Goal: Information Seeking & Learning: Learn about a topic

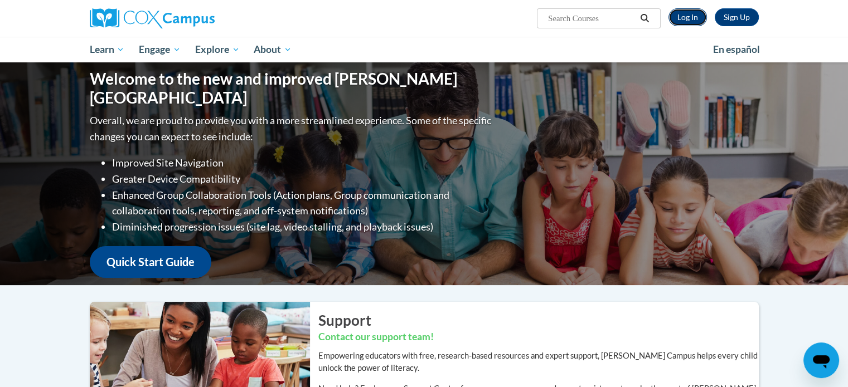
click at [693, 15] on link "Log In" at bounding box center [687, 17] width 38 height 18
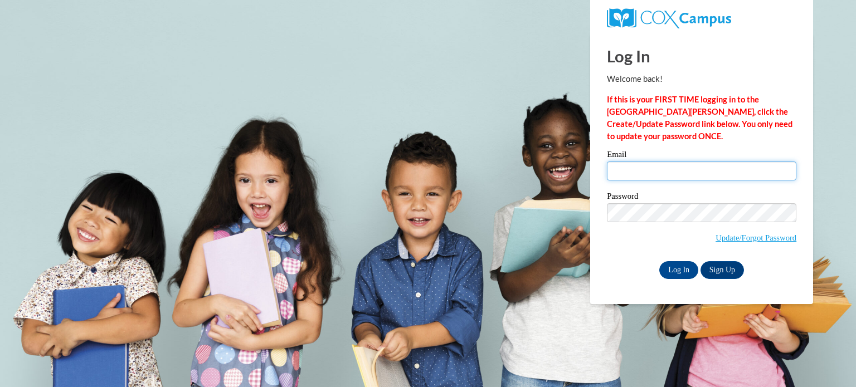
click at [685, 167] on input "Email" at bounding box center [702, 171] width 190 height 19
type input "amclary@kusd.edu"
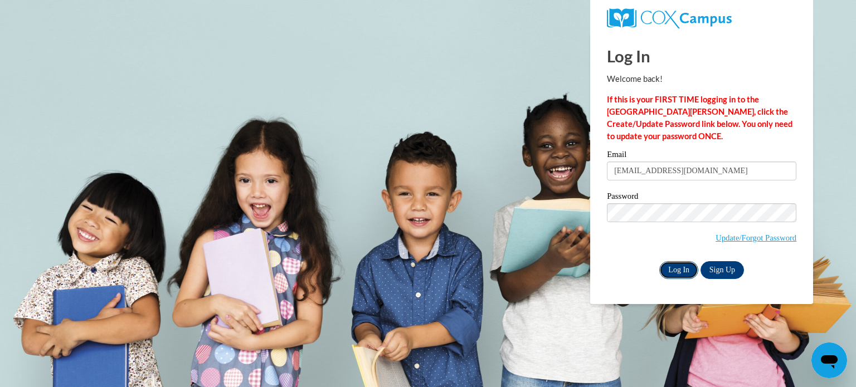
click at [681, 277] on input "Log In" at bounding box center [678, 270] width 39 height 18
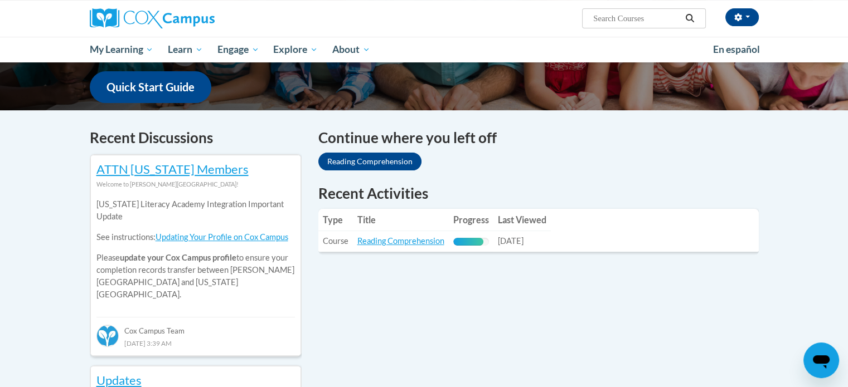
scroll to position [310, 0]
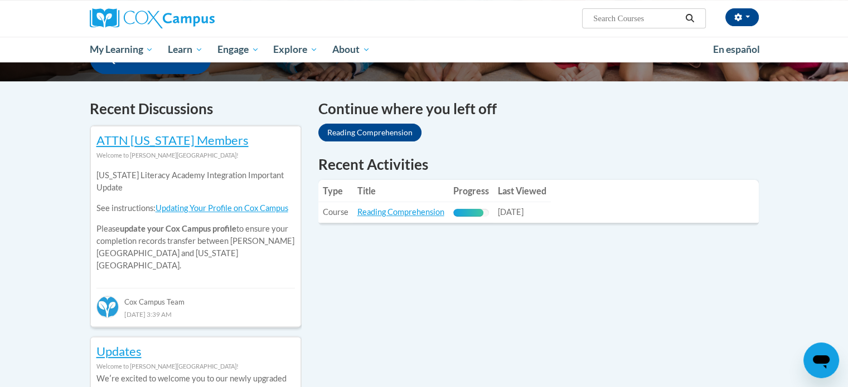
click at [523, 208] on span "10/10/2025" at bounding box center [511, 211] width 26 height 9
click at [424, 211] on link "Reading Comprehension" at bounding box center [400, 211] width 87 height 9
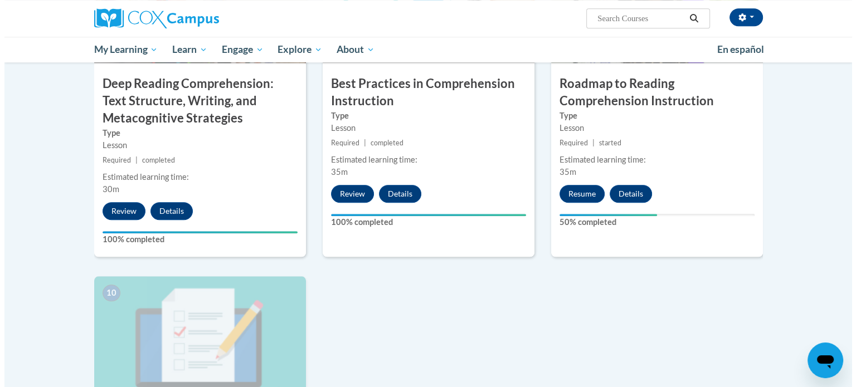
scroll to position [983, 0]
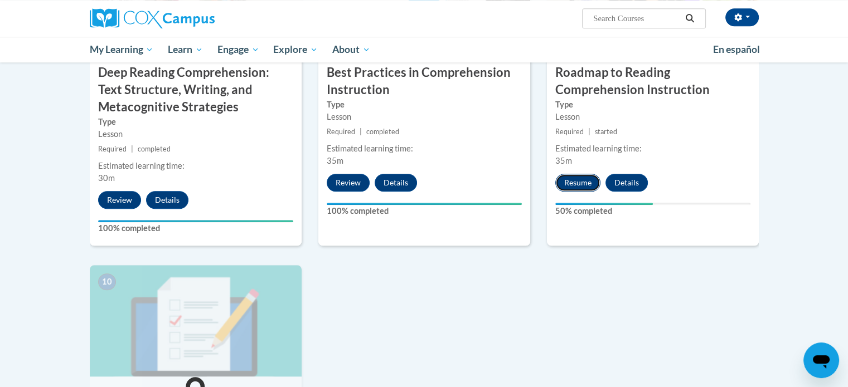
click at [584, 182] on button "Resume" at bounding box center [577, 183] width 45 height 18
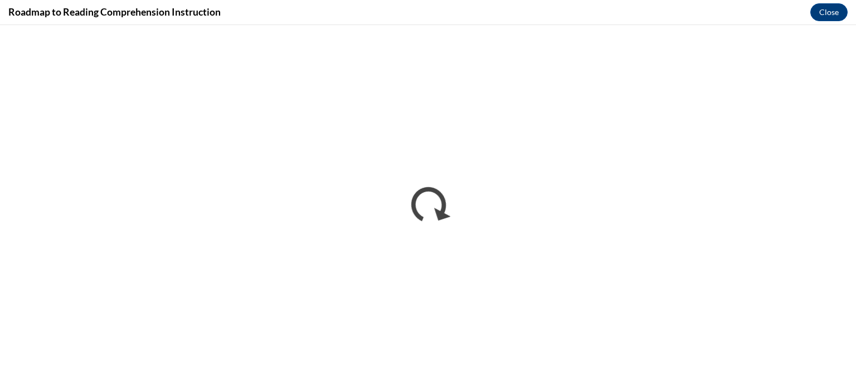
scroll to position [0, 0]
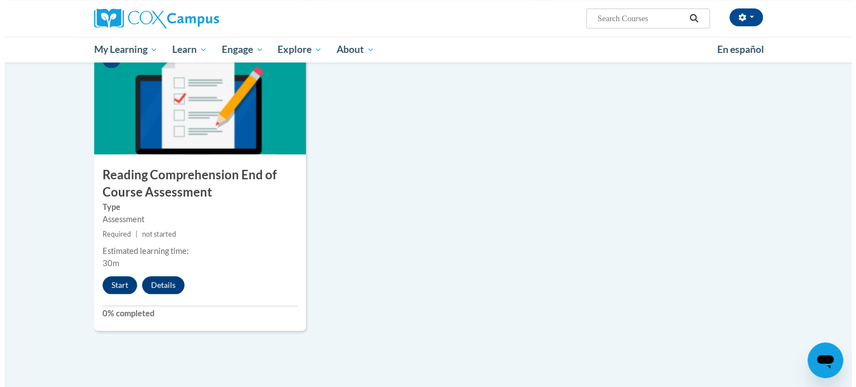
scroll to position [1206, 0]
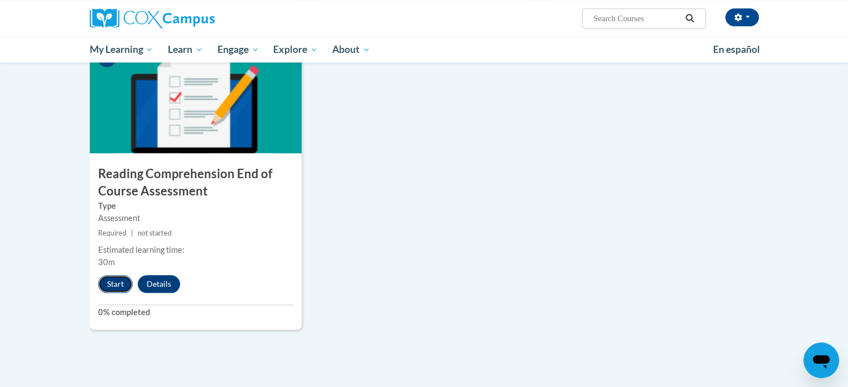
click at [111, 280] on button "Start" at bounding box center [115, 284] width 35 height 18
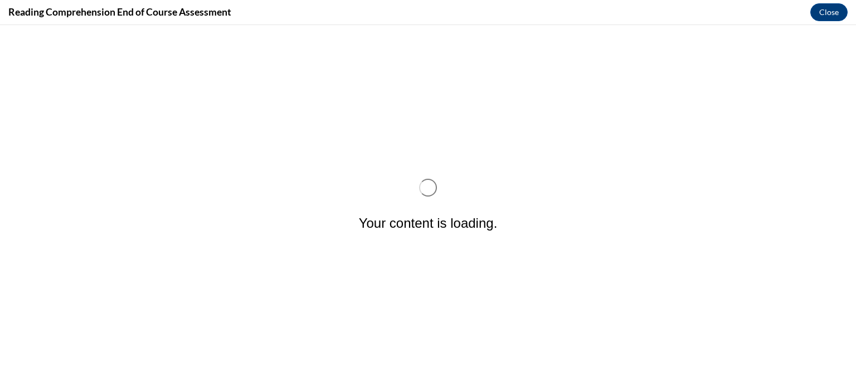
scroll to position [0, 0]
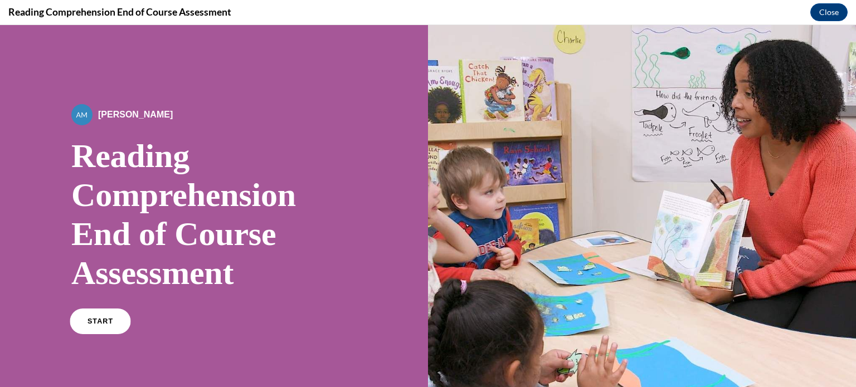
click at [105, 320] on span "START" at bounding box center [101, 322] width 26 height 8
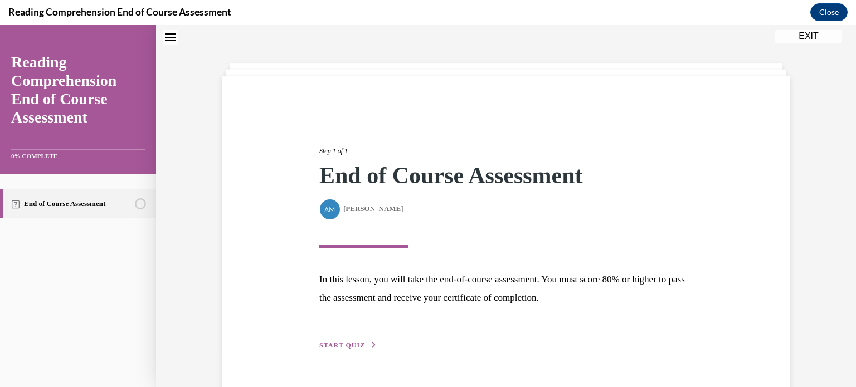
scroll to position [65, 0]
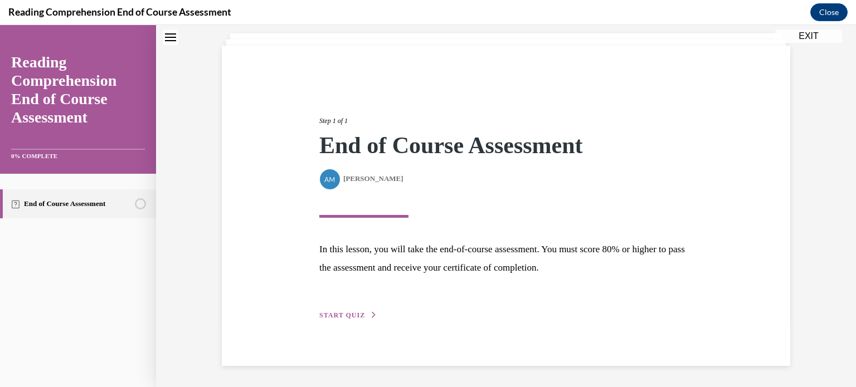
click at [336, 316] on span "START QUIZ" at bounding box center [342, 316] width 46 height 8
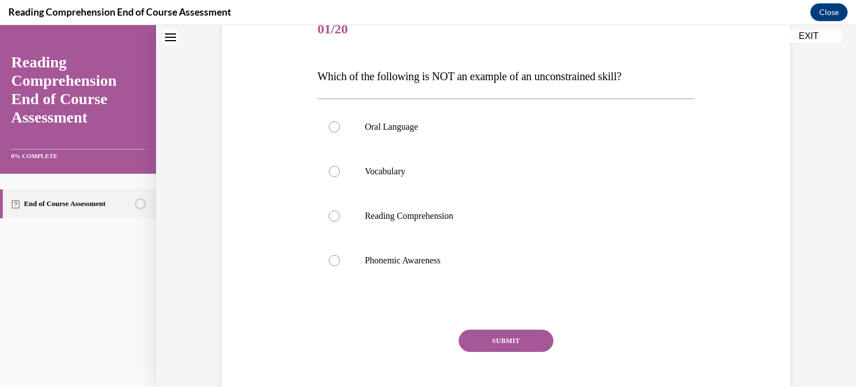
scroll to position [147, 0]
click at [329, 260] on div at bounding box center [334, 260] width 11 height 11
click at [329, 260] on input "Phonemic Awareness" at bounding box center [334, 260] width 11 height 11
radio input "true"
click at [520, 338] on button "SUBMIT" at bounding box center [506, 341] width 95 height 22
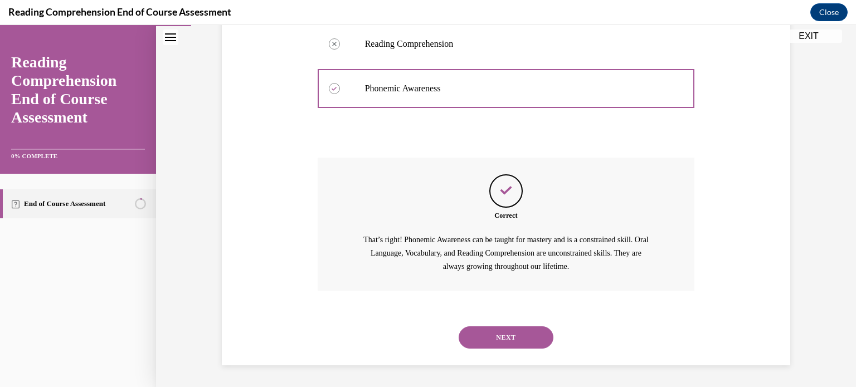
click at [520, 338] on button "NEXT" at bounding box center [506, 338] width 95 height 22
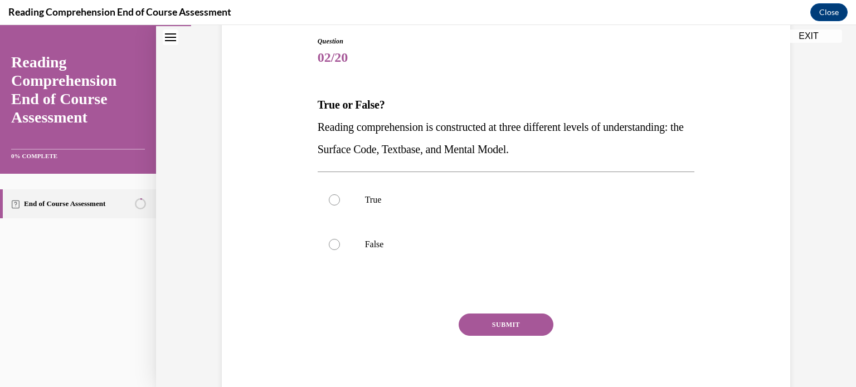
scroll to position [120, 0]
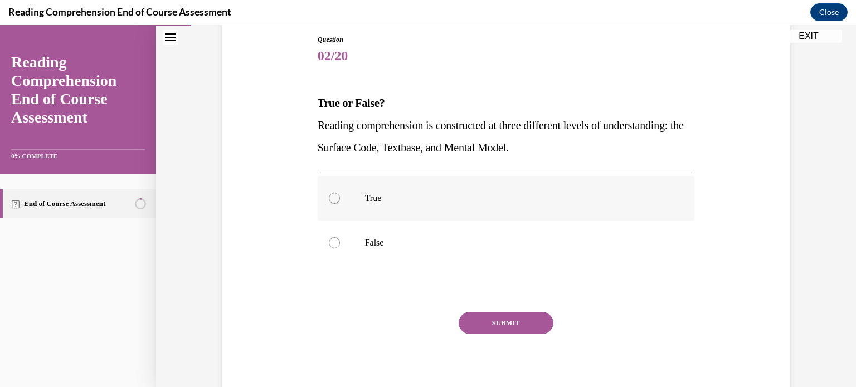
click at [333, 198] on div at bounding box center [334, 198] width 11 height 11
click at [333, 198] on input "True" at bounding box center [334, 198] width 11 height 11
radio input "true"
click at [497, 322] on button "SUBMIT" at bounding box center [506, 323] width 95 height 22
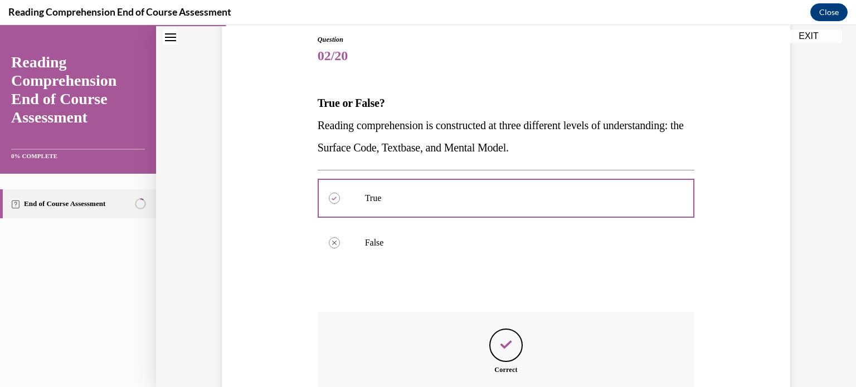
scroll to position [259, 0]
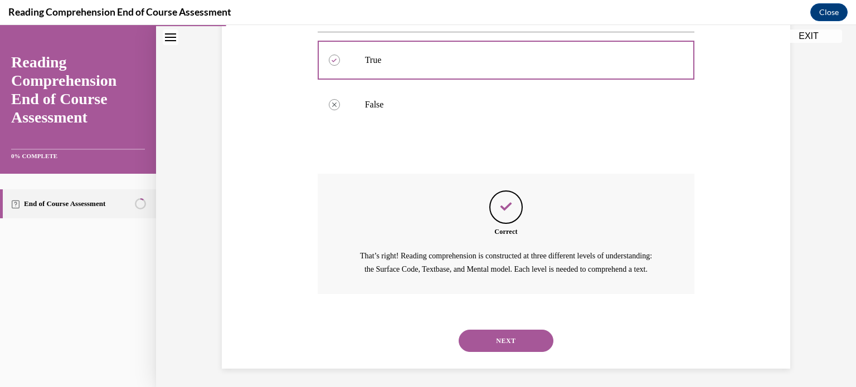
click at [517, 352] on button "NEXT" at bounding box center [506, 341] width 95 height 22
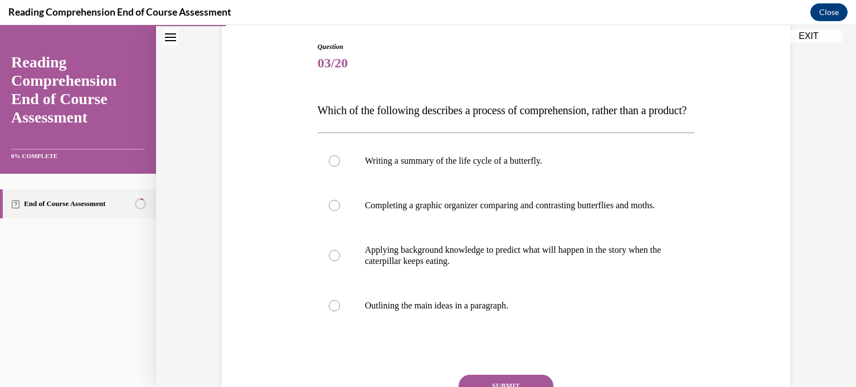
scroll to position [123, 0]
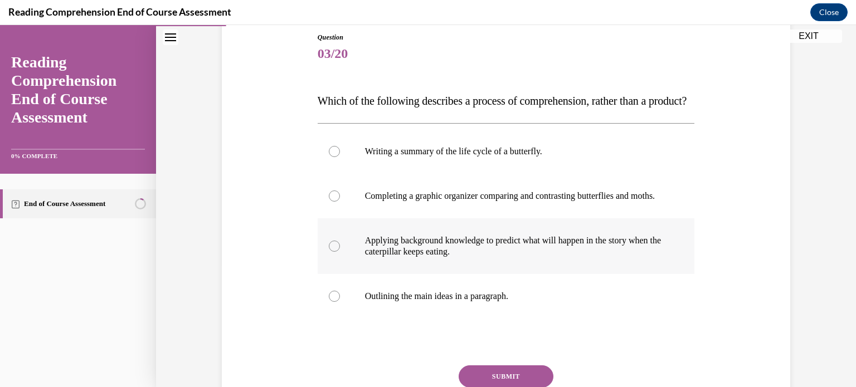
click at [336, 274] on label "Applying background knowledge to predict what will happen in the story when the…" at bounding box center [506, 247] width 377 height 56
click at [336, 252] on input "Applying background knowledge to predict what will happen in the story when the…" at bounding box center [334, 246] width 11 height 11
radio input "true"
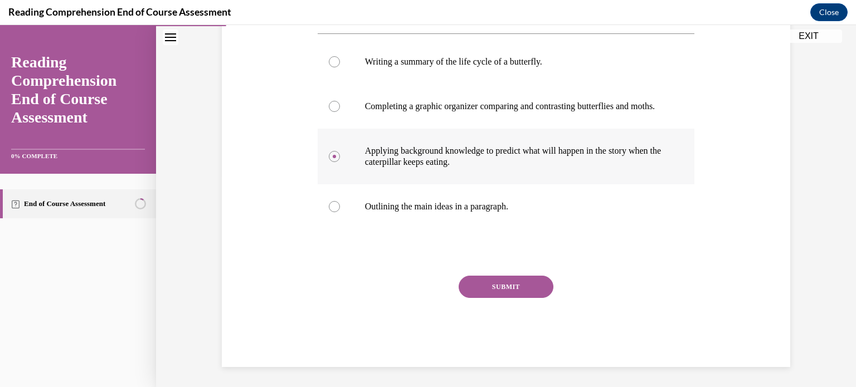
scroll to position [214, 0]
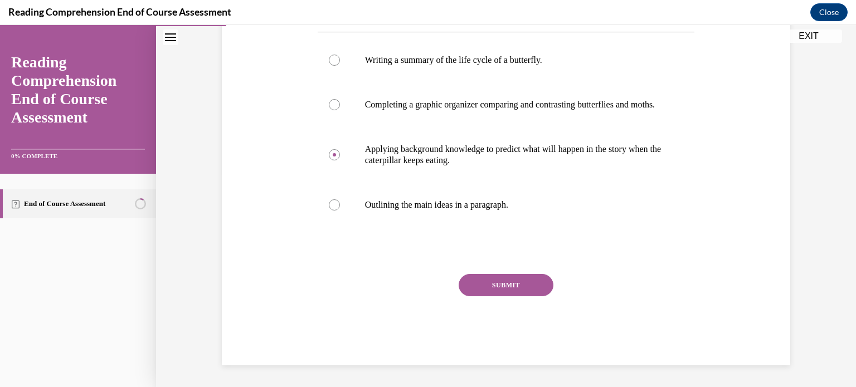
click at [468, 297] on button "SUBMIT" at bounding box center [506, 285] width 95 height 22
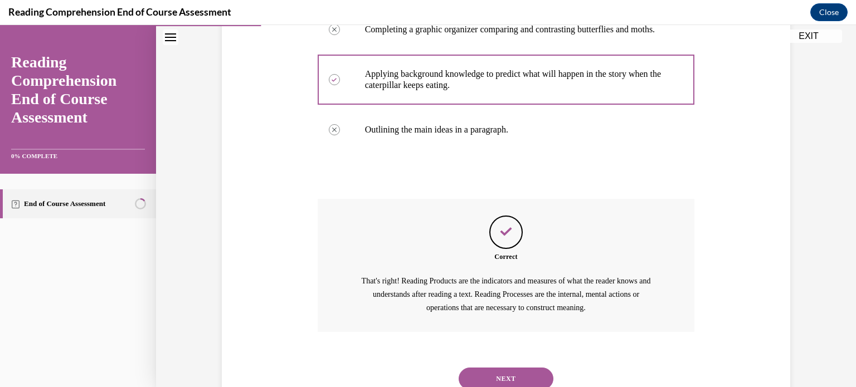
scroll to position [364, 0]
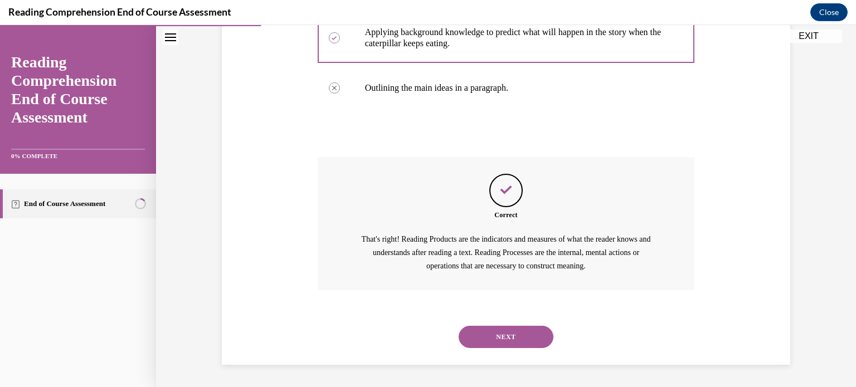
click at [506, 339] on button "NEXT" at bounding box center [506, 337] width 95 height 22
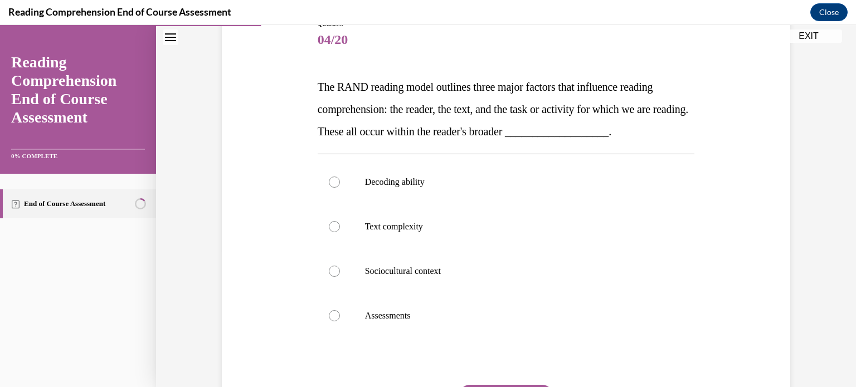
scroll to position [138, 0]
click at [339, 266] on label "Sociocultural context" at bounding box center [506, 270] width 377 height 45
click at [339, 266] on input "Sociocultural context" at bounding box center [334, 270] width 11 height 11
radio input "true"
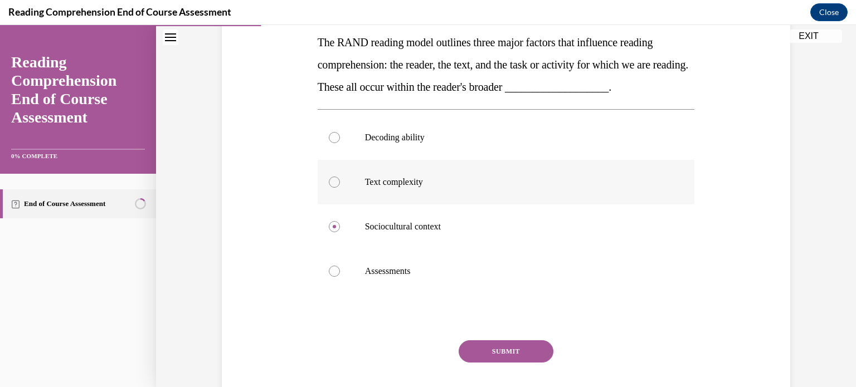
scroll to position [182, 0]
click at [497, 357] on button "SUBMIT" at bounding box center [506, 350] width 95 height 22
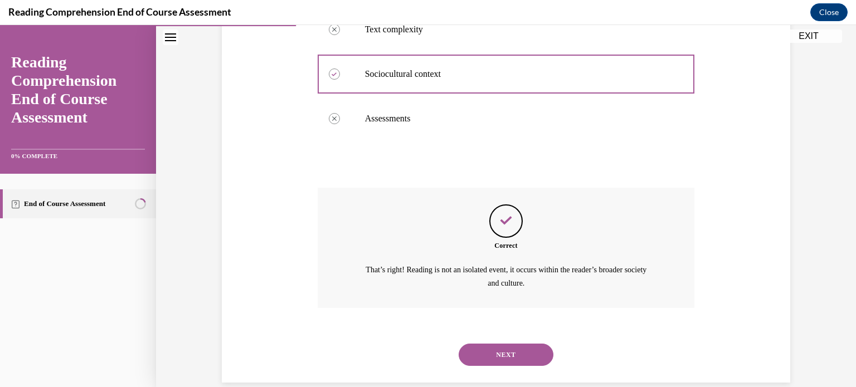
scroll to position [351, 0]
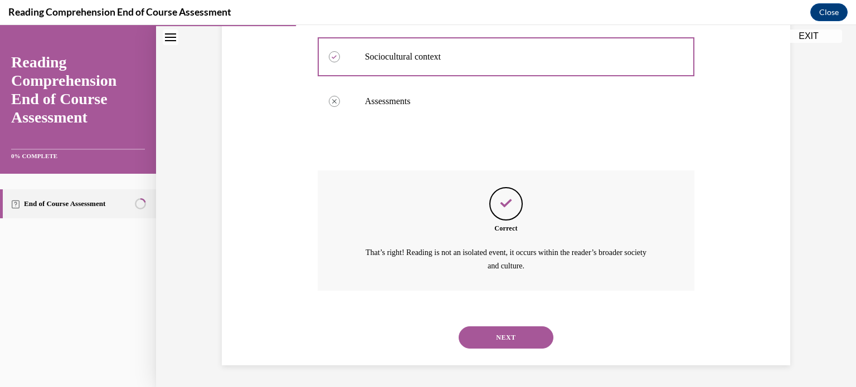
click at [504, 336] on button "NEXT" at bounding box center [506, 338] width 95 height 22
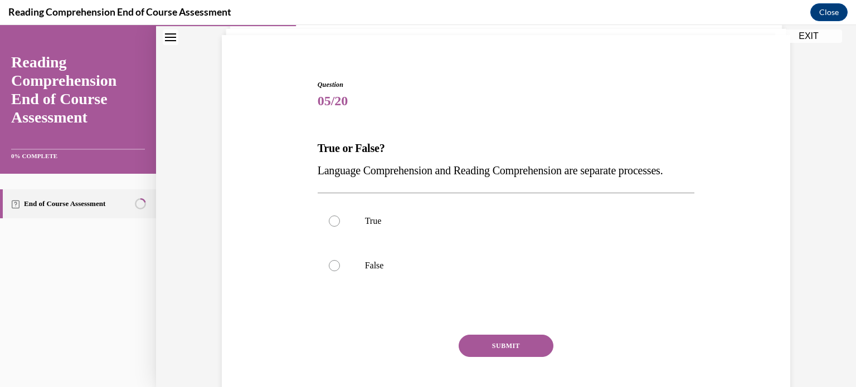
scroll to position [76, 0]
click at [377, 267] on label "False" at bounding box center [506, 265] width 377 height 45
click at [340, 267] on input "False" at bounding box center [334, 265] width 11 height 11
radio input "true"
click at [474, 357] on button "SUBMIT" at bounding box center [506, 345] width 95 height 22
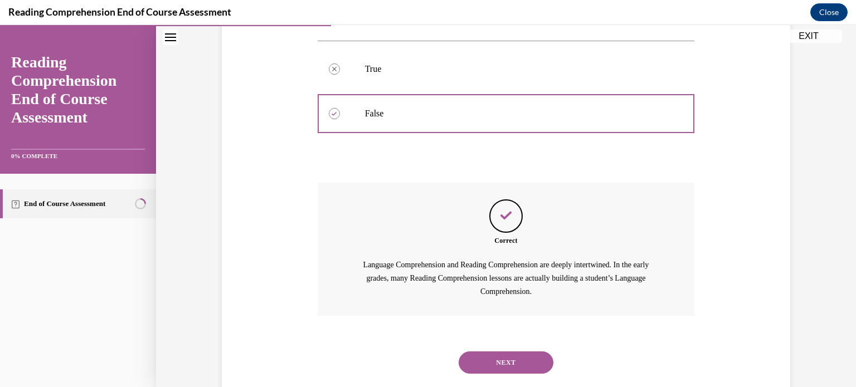
click at [491, 374] on button "NEXT" at bounding box center [506, 363] width 95 height 22
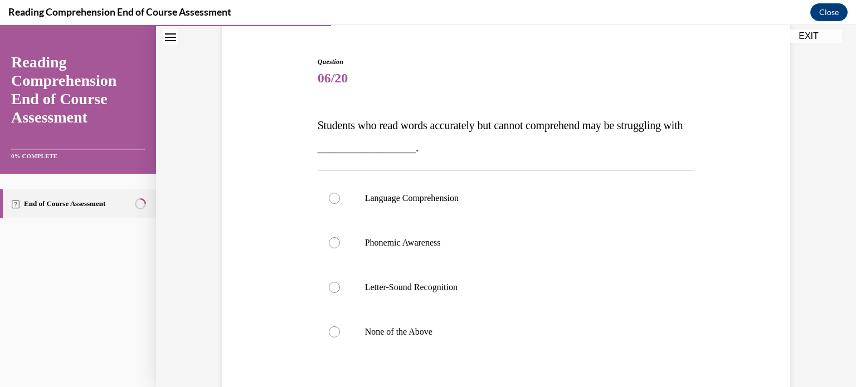
scroll to position [107, 0]
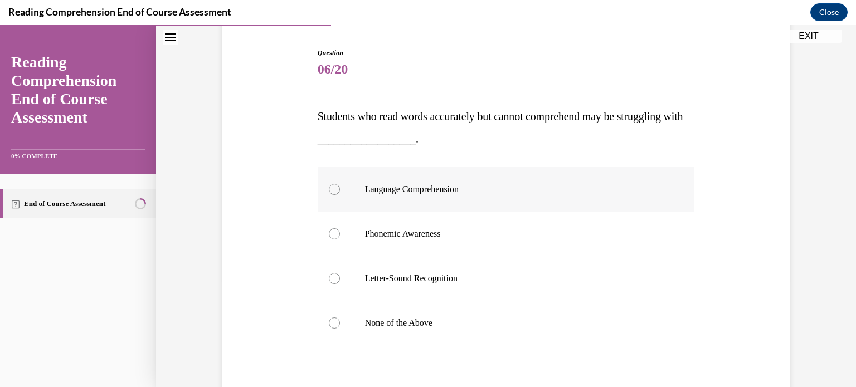
click at [415, 176] on label "Language Comprehension" at bounding box center [506, 189] width 377 height 45
click at [340, 184] on input "Language Comprehension" at bounding box center [334, 189] width 11 height 11
radio input "true"
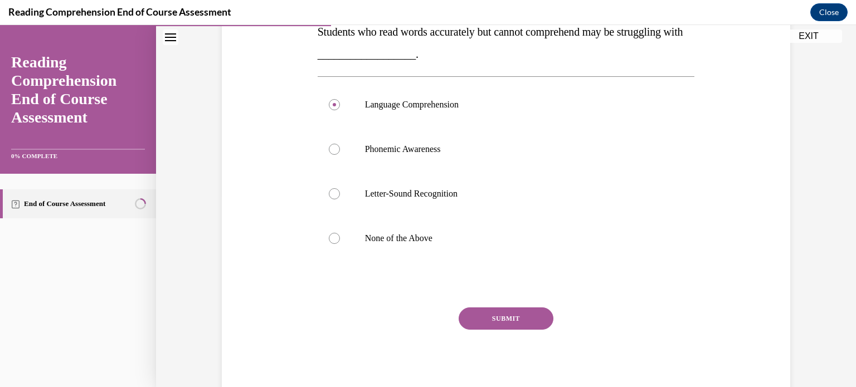
click at [497, 318] on button "SUBMIT" at bounding box center [506, 319] width 95 height 22
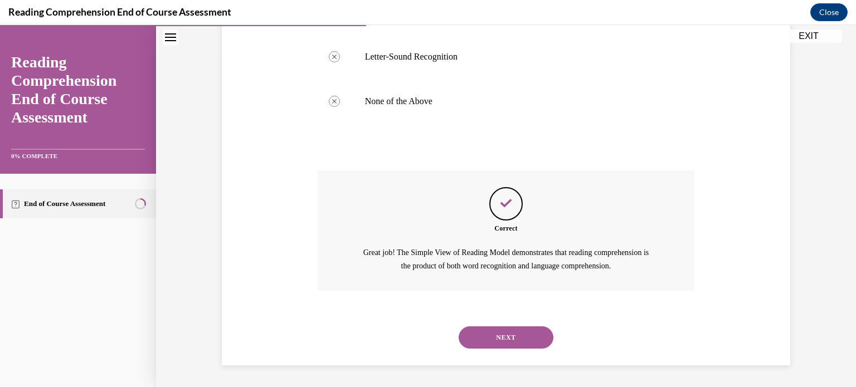
click at [495, 332] on button "NEXT" at bounding box center [506, 338] width 95 height 22
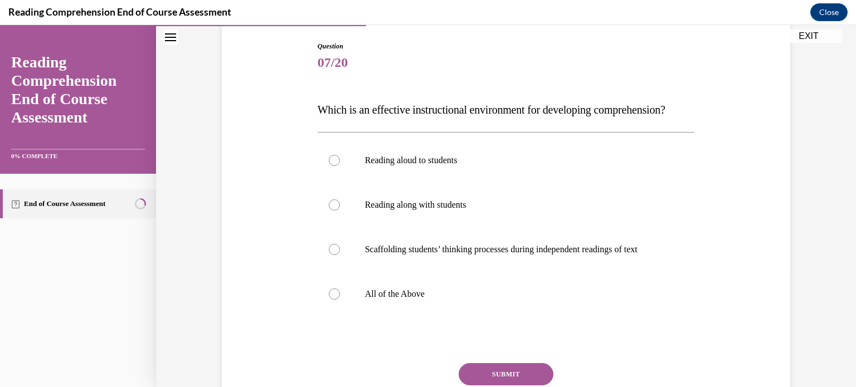
scroll to position [115, 0]
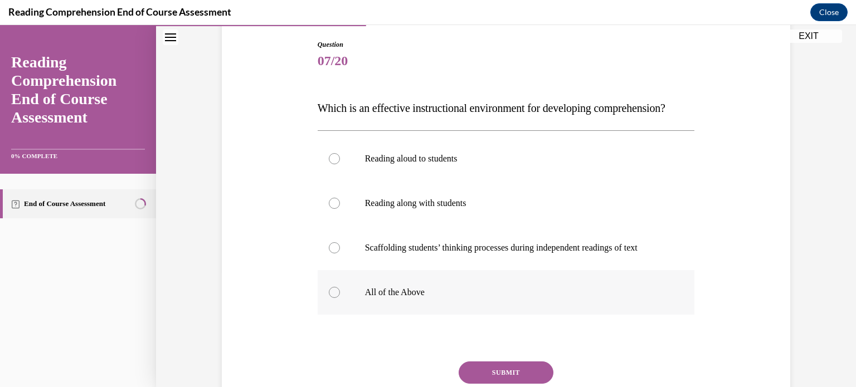
click at [346, 307] on label "All of the Above" at bounding box center [506, 292] width 377 height 45
click at [340, 298] on input "All of the Above" at bounding box center [334, 292] width 11 height 11
radio input "true"
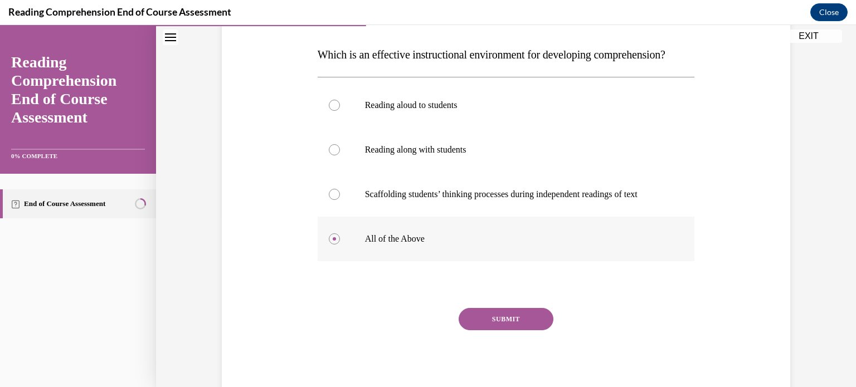
scroll to position [169, 0]
click at [488, 330] on button "SUBMIT" at bounding box center [506, 319] width 95 height 22
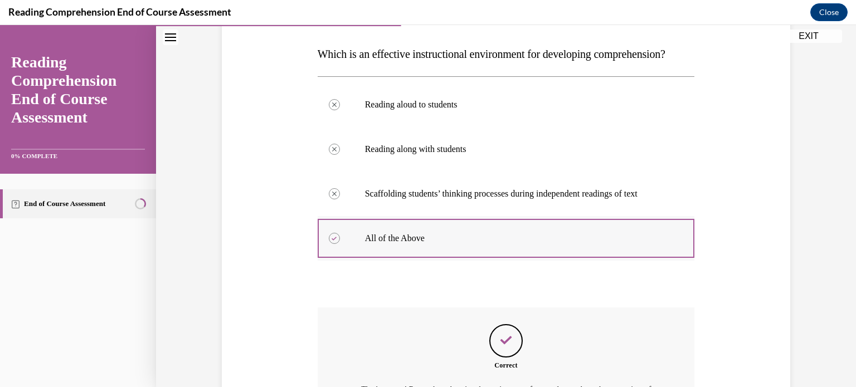
scroll to position [329, 0]
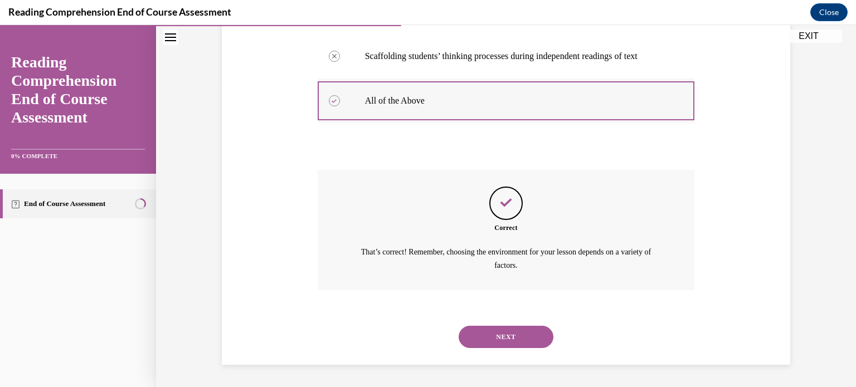
click at [488, 336] on button "NEXT" at bounding box center [506, 337] width 95 height 22
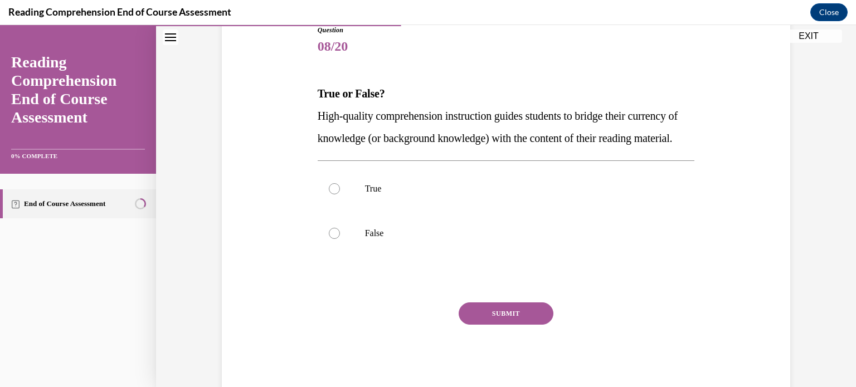
scroll to position [131, 0]
click at [346, 193] on label "True" at bounding box center [506, 188] width 377 height 45
click at [340, 193] on input "True" at bounding box center [334, 187] width 11 height 11
radio input "true"
click at [469, 324] on button "SUBMIT" at bounding box center [506, 313] width 95 height 22
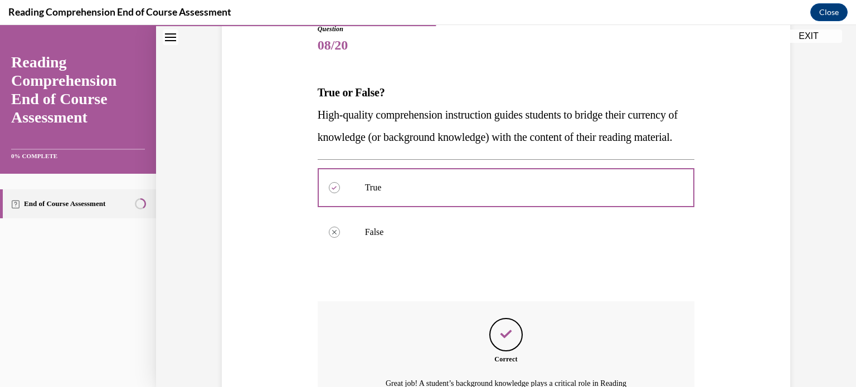
scroll to position [297, 0]
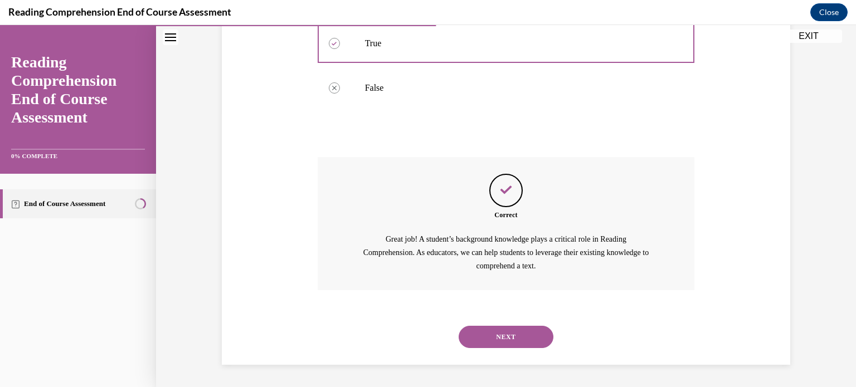
click at [493, 343] on button "NEXT" at bounding box center [506, 337] width 95 height 22
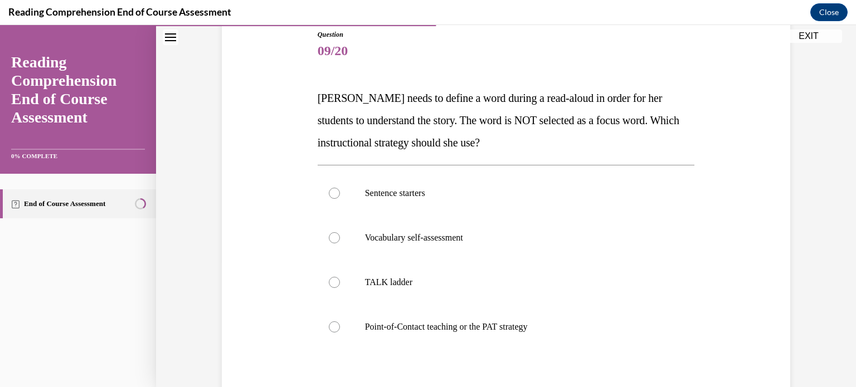
scroll to position [127, 0]
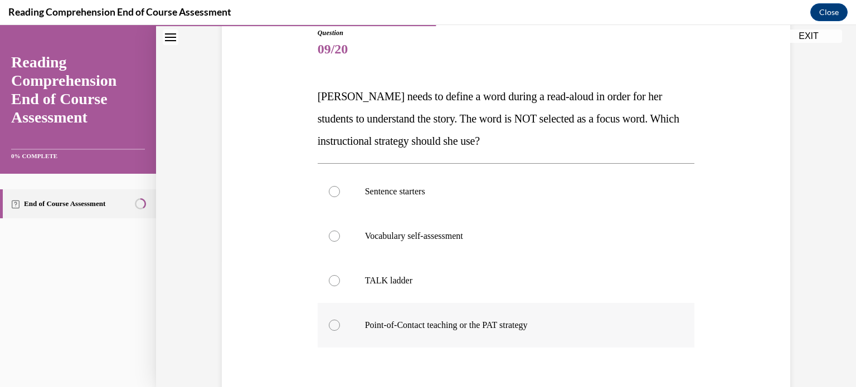
click at [423, 323] on p "Point-of-Contact teaching or the PAT strategy" at bounding box center [516, 325] width 302 height 11
click at [340, 323] on input "Point-of-Contact teaching or the PAT strategy" at bounding box center [334, 325] width 11 height 11
radio input "true"
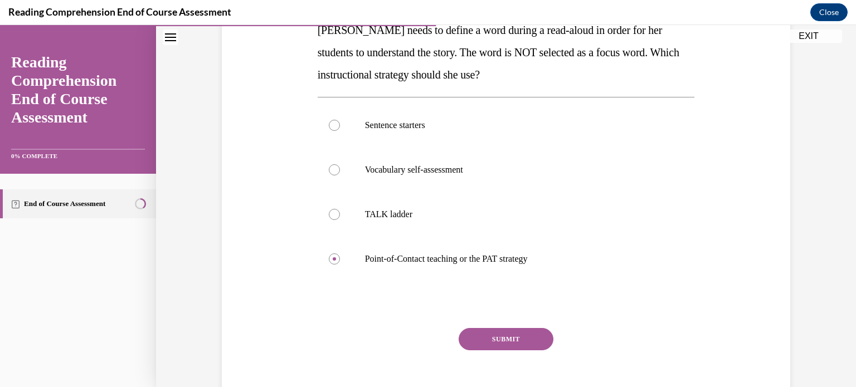
click at [472, 337] on button "SUBMIT" at bounding box center [506, 339] width 95 height 22
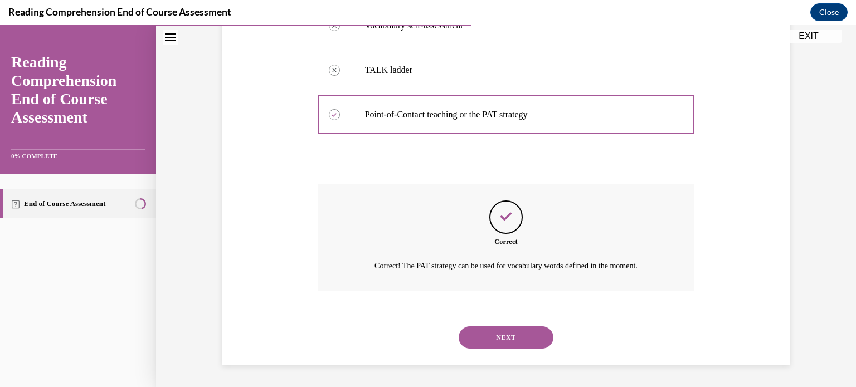
click at [494, 345] on button "NEXT" at bounding box center [506, 338] width 95 height 22
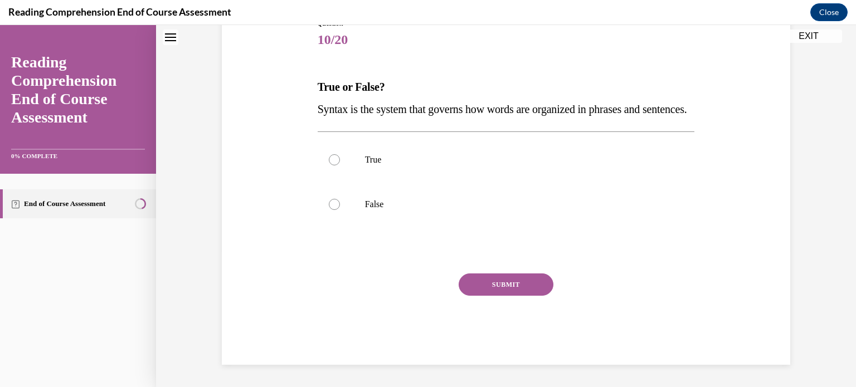
scroll to position [33, 0]
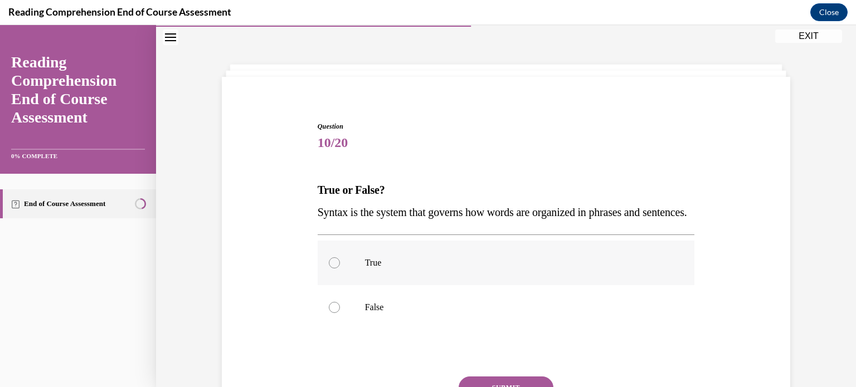
click at [402, 266] on label "True" at bounding box center [506, 263] width 377 height 45
click at [340, 266] on input "True" at bounding box center [334, 263] width 11 height 11
radio input "true"
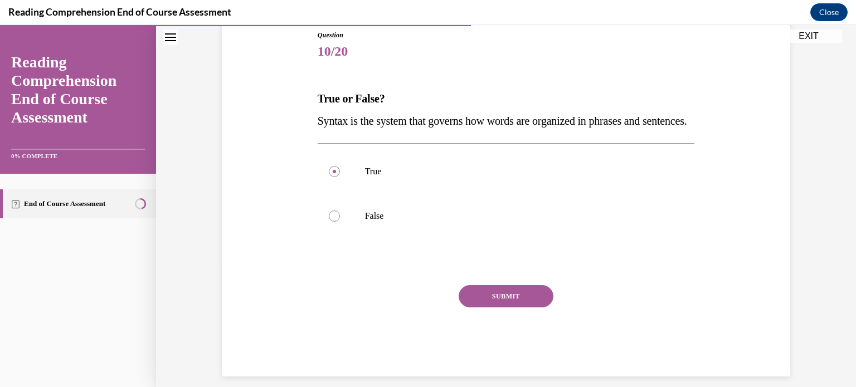
click at [504, 308] on button "SUBMIT" at bounding box center [506, 296] width 95 height 22
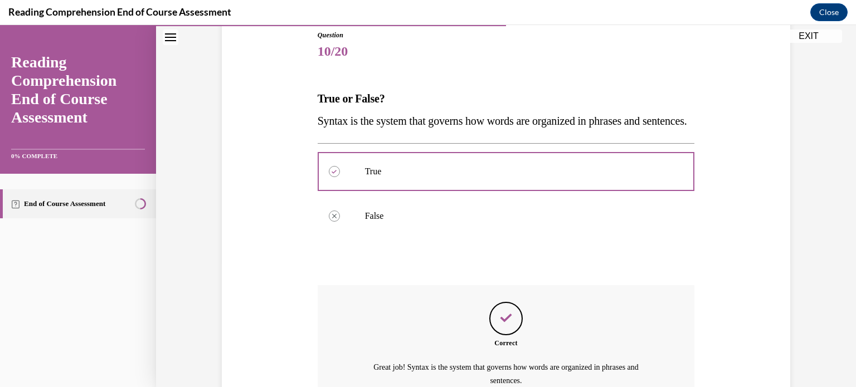
scroll to position [221, 0]
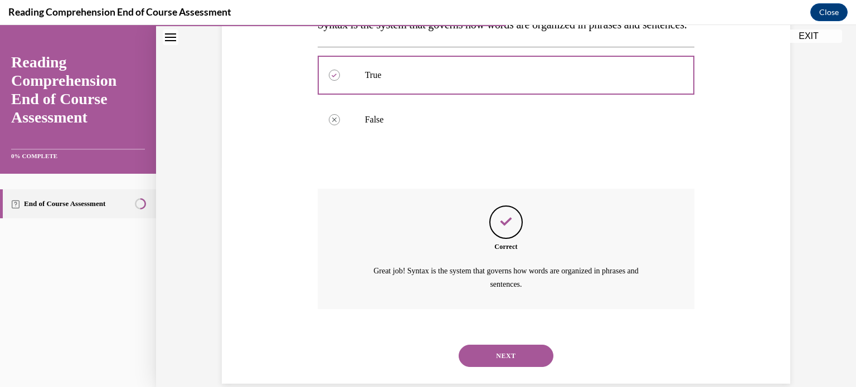
click at [475, 367] on button "NEXT" at bounding box center [506, 356] width 95 height 22
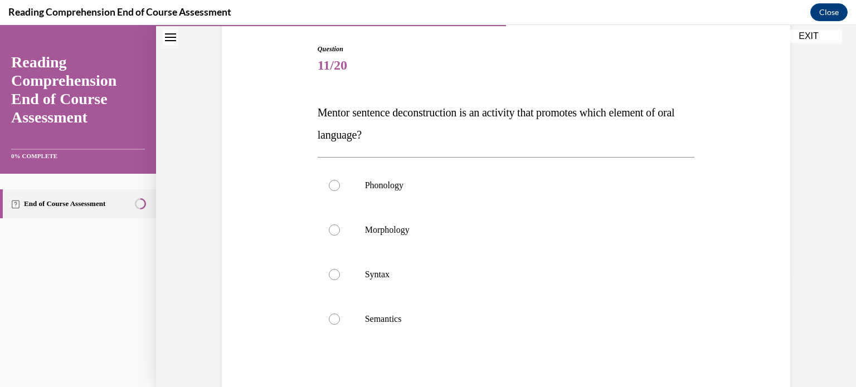
scroll to position [111, 0]
click at [368, 274] on p "Syntax" at bounding box center [516, 274] width 302 height 11
click at [340, 274] on input "Syntax" at bounding box center [334, 274] width 11 height 11
radio input "true"
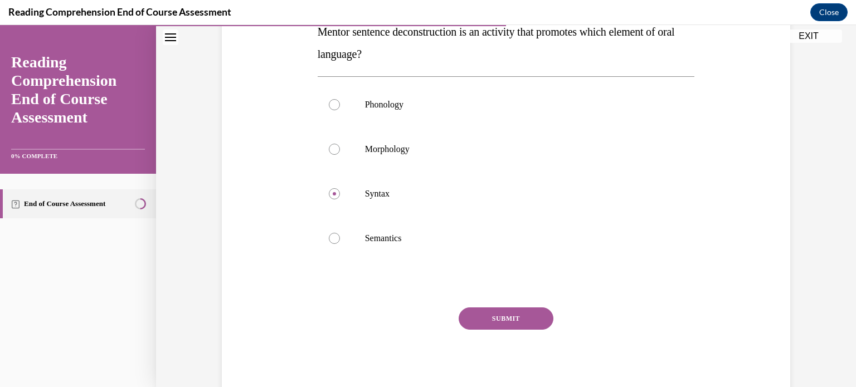
click at [463, 314] on button "SUBMIT" at bounding box center [506, 319] width 95 height 22
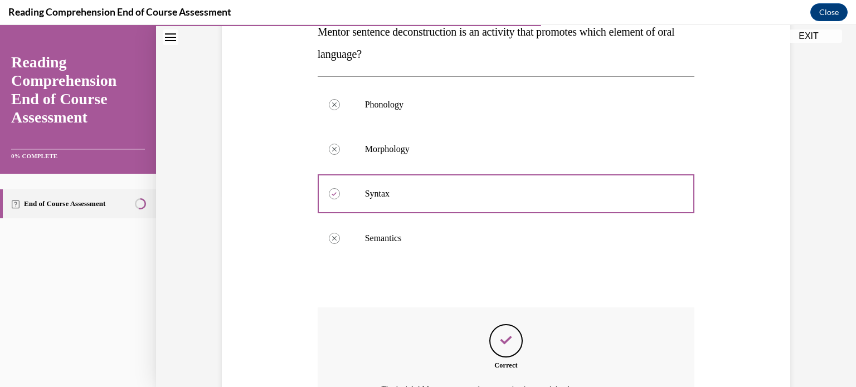
scroll to position [329, 0]
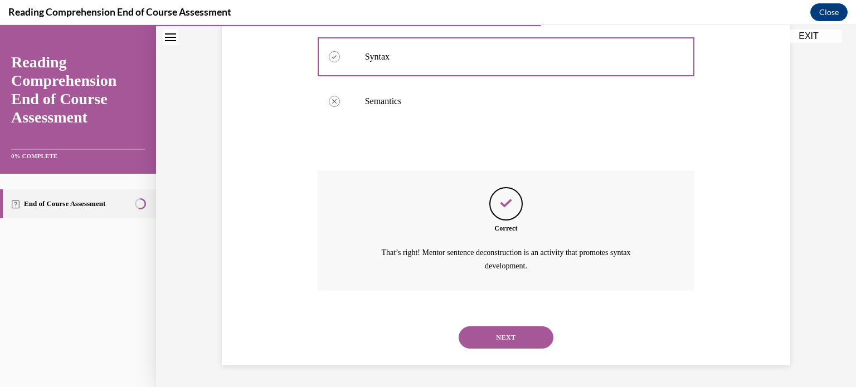
click at [514, 337] on button "NEXT" at bounding box center [506, 338] width 95 height 22
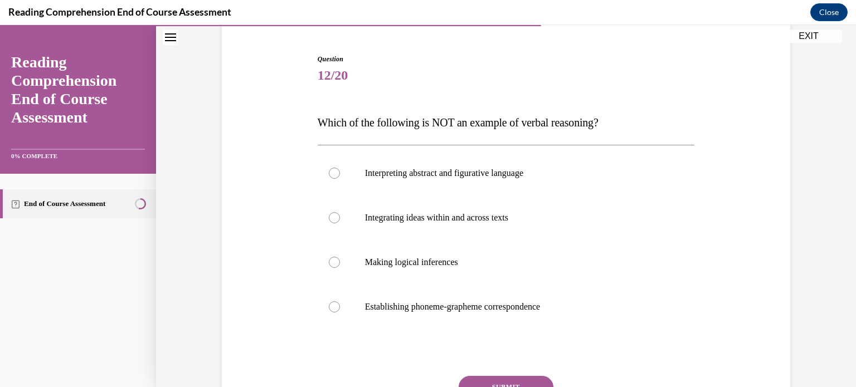
scroll to position [103, 0]
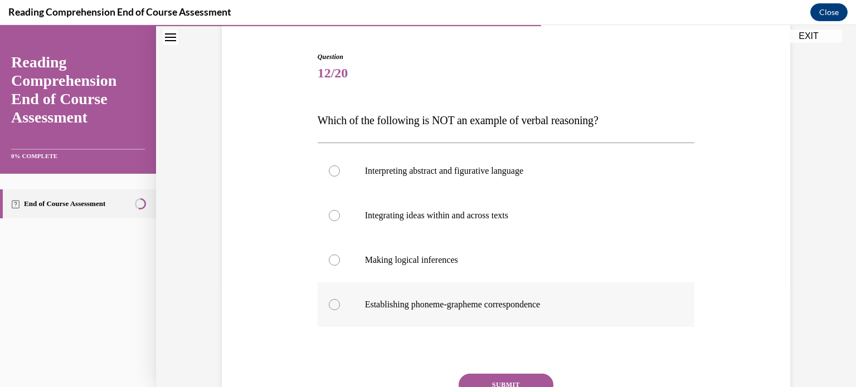
click at [409, 323] on label "Establishing phoneme-grapheme correspondence" at bounding box center [506, 305] width 377 height 45
click at [340, 310] on input "Establishing phoneme-grapheme correspondence" at bounding box center [334, 304] width 11 height 11
radio input "true"
click at [471, 376] on button "SUBMIT" at bounding box center [506, 385] width 95 height 22
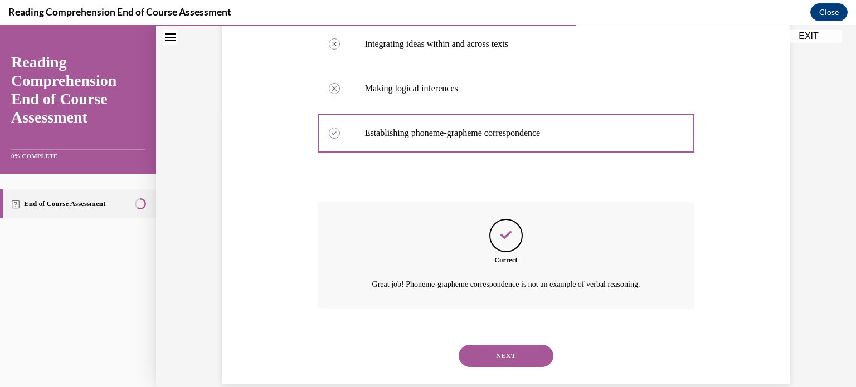
scroll to position [276, 0]
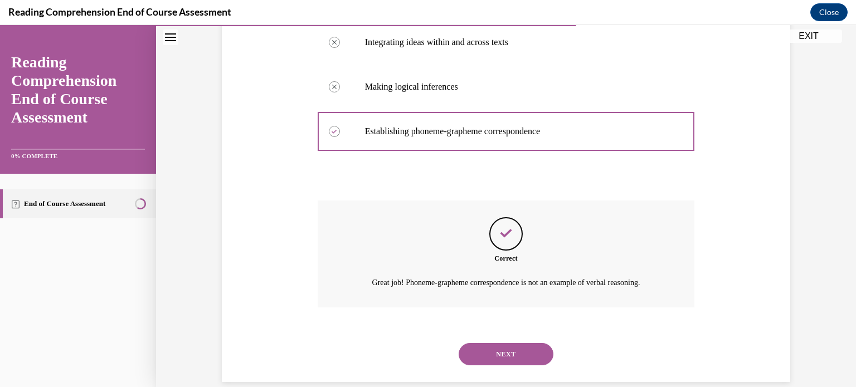
click at [496, 352] on button "NEXT" at bounding box center [506, 354] width 95 height 22
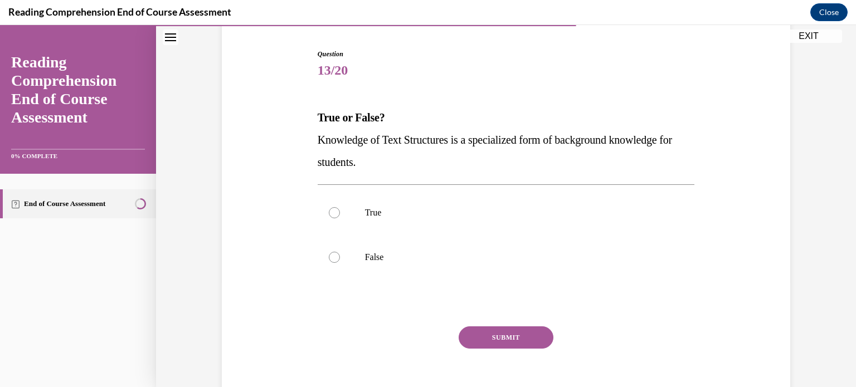
scroll to position [107, 0]
click at [386, 206] on p "True" at bounding box center [516, 211] width 302 height 11
click at [340, 206] on input "True" at bounding box center [334, 211] width 11 height 11
radio input "true"
click at [465, 334] on button "SUBMIT" at bounding box center [506, 337] width 95 height 22
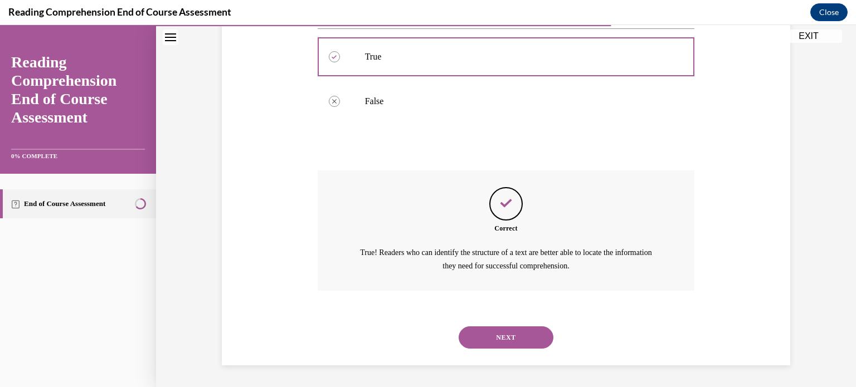
click at [474, 343] on button "NEXT" at bounding box center [506, 338] width 95 height 22
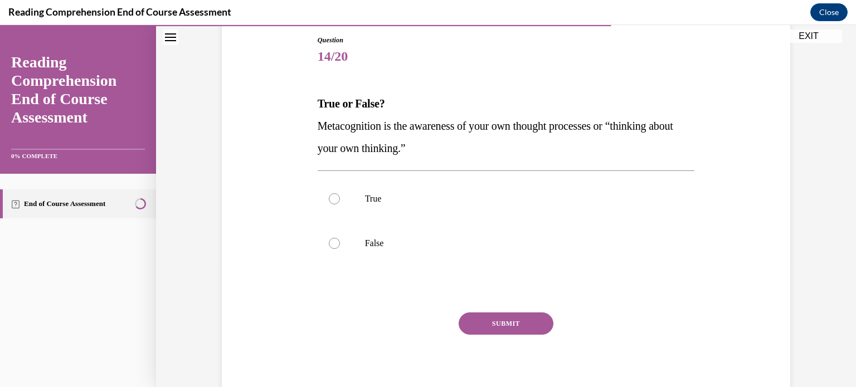
scroll to position [120, 0]
click at [372, 190] on label "True" at bounding box center [506, 198] width 377 height 45
click at [340, 193] on input "True" at bounding box center [334, 198] width 11 height 11
radio input "true"
click at [470, 318] on button "SUBMIT" at bounding box center [506, 323] width 95 height 22
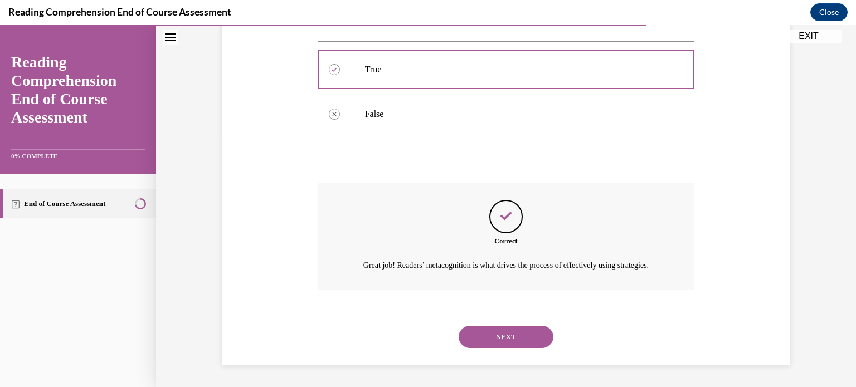
scroll to position [262, 0]
click at [467, 344] on button "NEXT" at bounding box center [506, 337] width 95 height 22
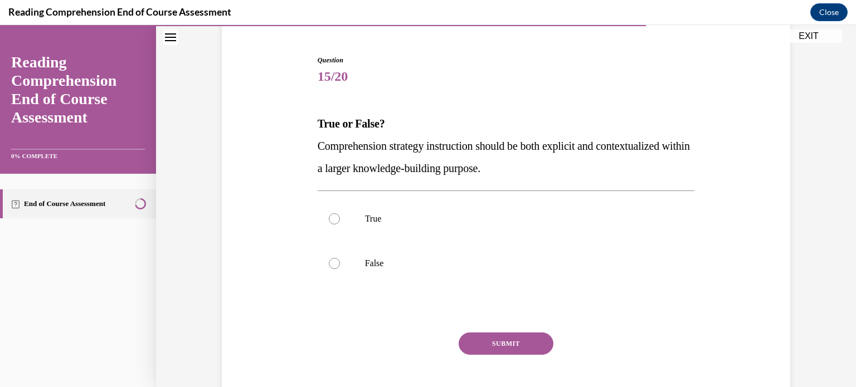
scroll to position [105, 0]
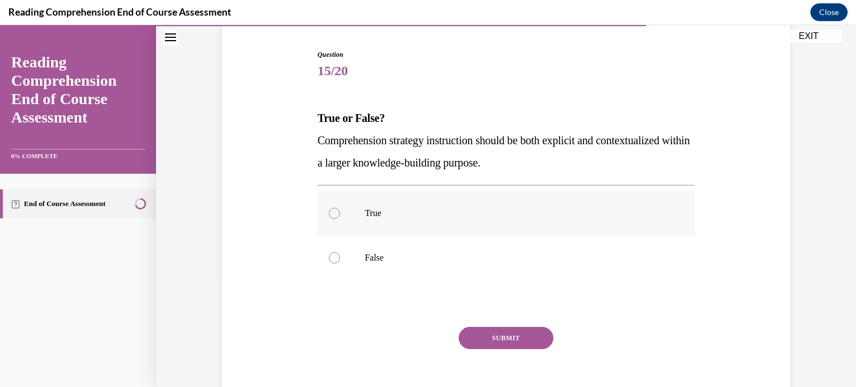
click at [372, 214] on p "True" at bounding box center [516, 213] width 302 height 11
click at [340, 214] on input "True" at bounding box center [334, 213] width 11 height 11
radio input "true"
click at [473, 341] on button "SUBMIT" at bounding box center [506, 338] width 95 height 22
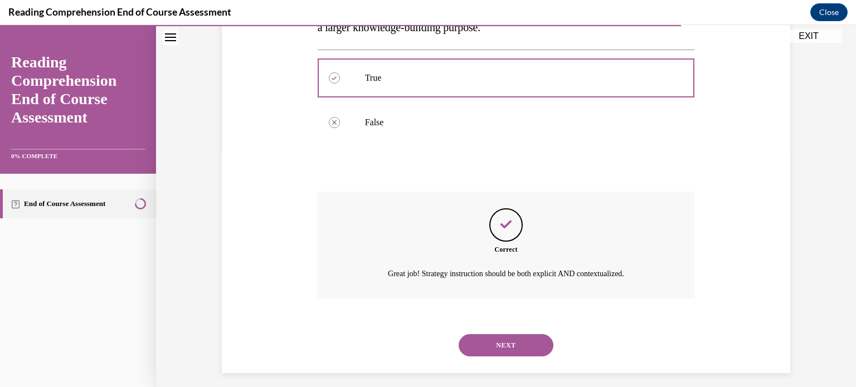
click at [473, 341] on button "NEXT" at bounding box center [506, 345] width 95 height 22
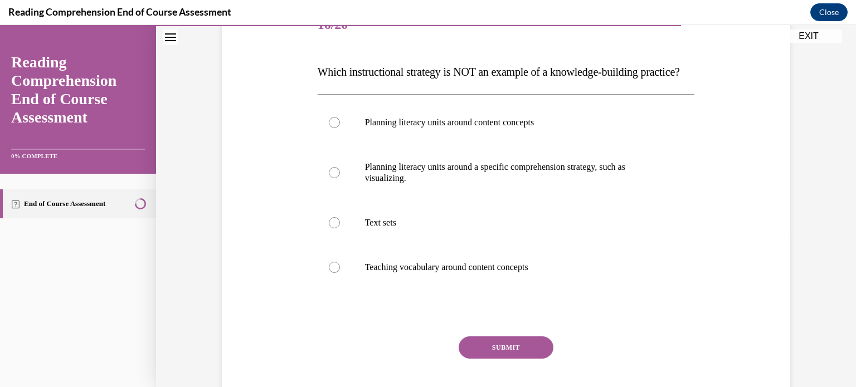
scroll to position [152, 0]
click at [418, 179] on label "Planning literacy units around a specific comprehension strategy, such as visua…" at bounding box center [506, 172] width 377 height 56
click at [340, 178] on input "Planning literacy units around a specific comprehension strategy, such as visua…" at bounding box center [334, 172] width 11 height 11
radio input "true"
click at [515, 358] on button "SUBMIT" at bounding box center [506, 347] width 95 height 22
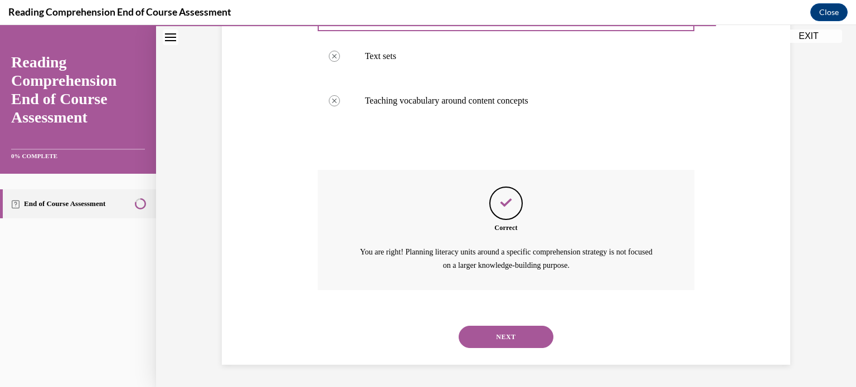
scroll to position [328, 0]
click at [508, 348] on button "NEXT" at bounding box center [506, 337] width 95 height 22
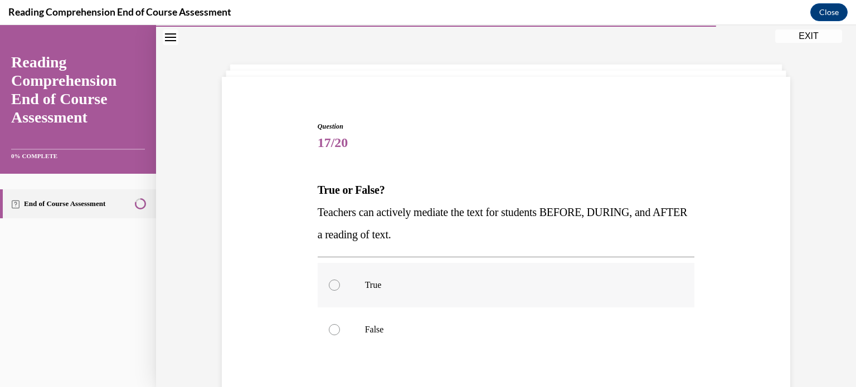
click at [334, 287] on div at bounding box center [334, 285] width 11 height 11
click at [334, 287] on input "True" at bounding box center [334, 285] width 11 height 11
radio input "true"
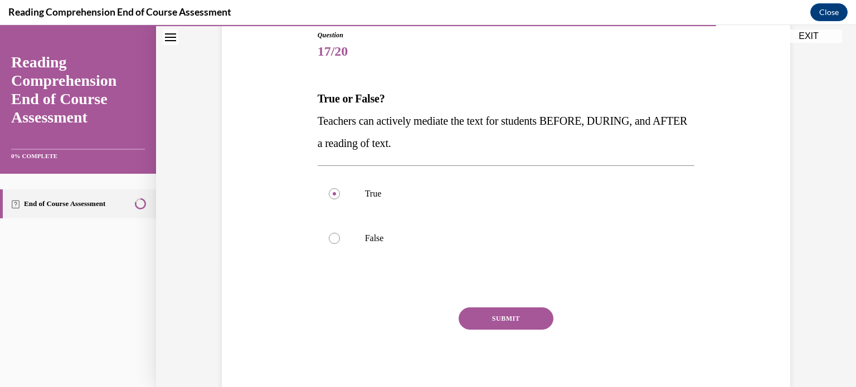
click at [499, 313] on button "SUBMIT" at bounding box center [506, 319] width 95 height 22
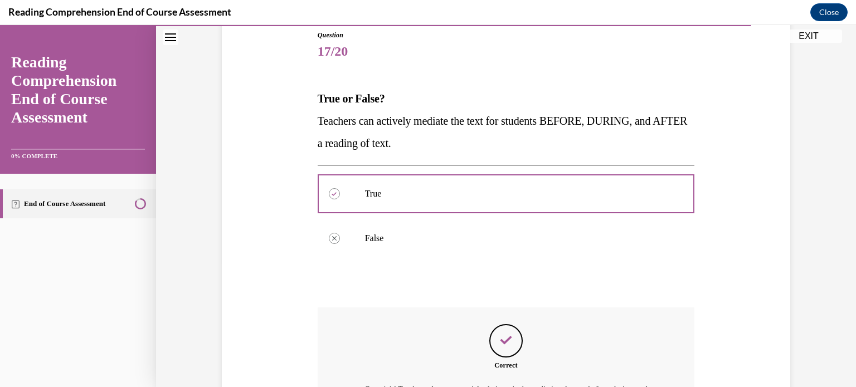
scroll to position [262, 0]
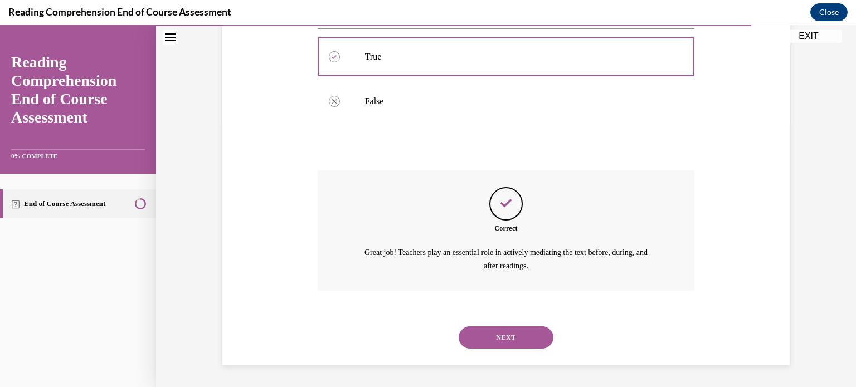
click at [486, 335] on button "NEXT" at bounding box center [506, 338] width 95 height 22
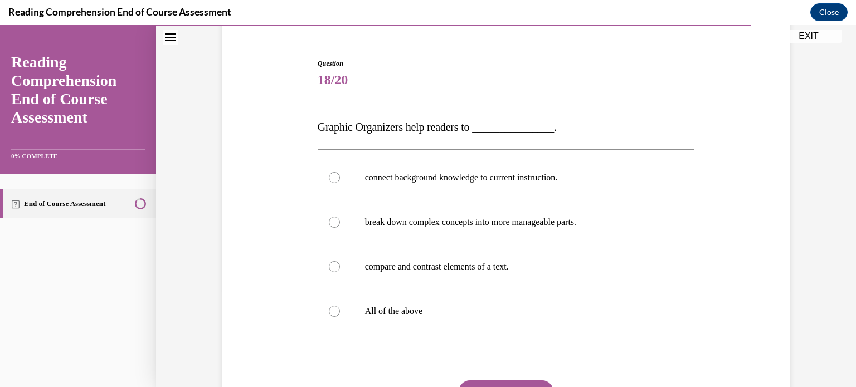
scroll to position [96, 0]
click at [361, 297] on label "All of the above" at bounding box center [506, 312] width 377 height 45
click at [340, 307] on input "All of the above" at bounding box center [334, 312] width 11 height 11
radio input "true"
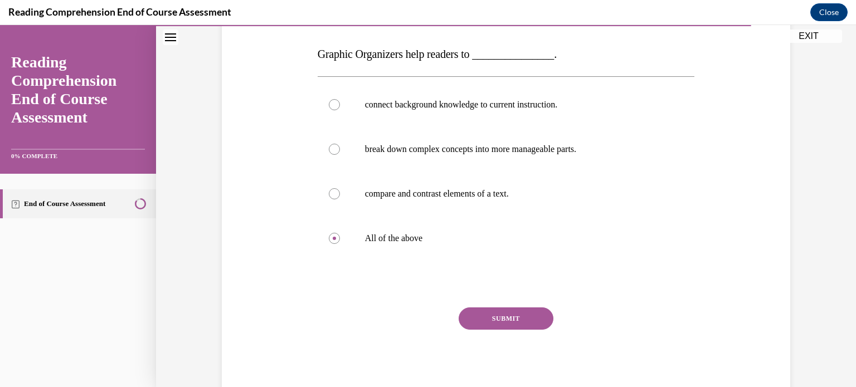
click at [479, 321] on button "SUBMIT" at bounding box center [506, 319] width 95 height 22
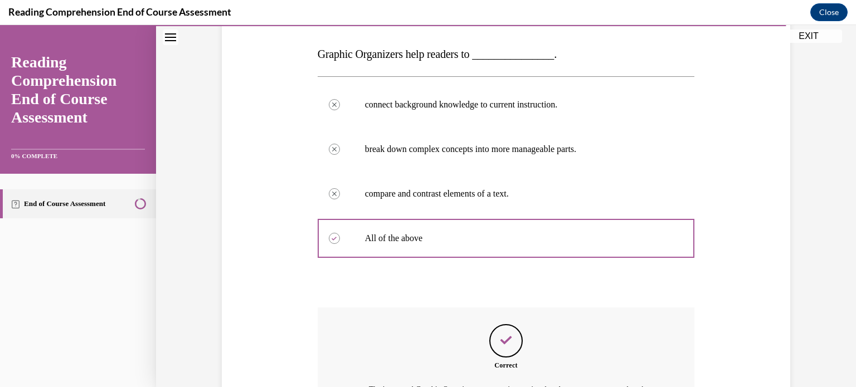
scroll to position [307, 0]
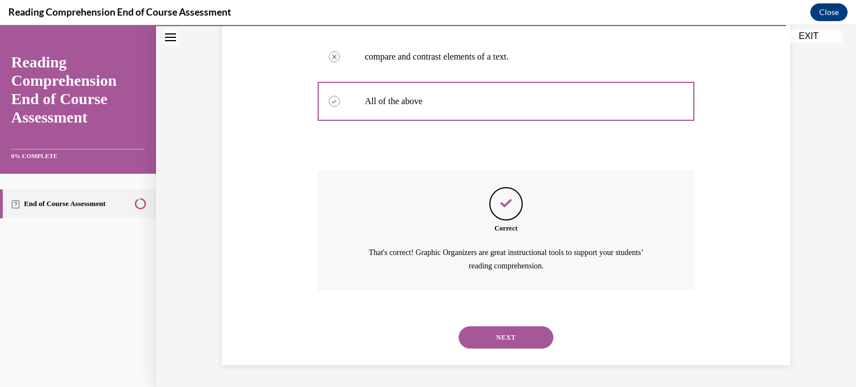
click at [476, 334] on button "NEXT" at bounding box center [506, 338] width 95 height 22
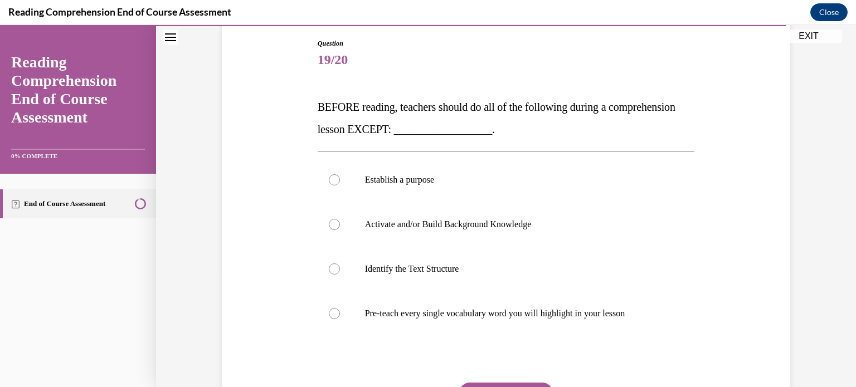
scroll to position [120, 0]
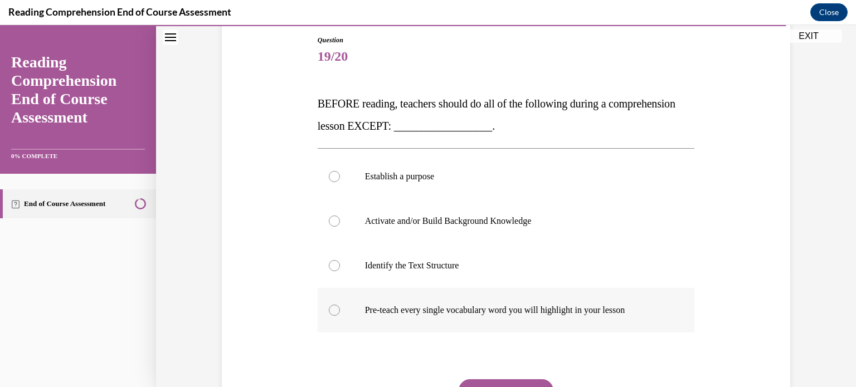
click at [425, 305] on p "Pre-teach every single vocabulary word you will highlight in your lesson" at bounding box center [516, 310] width 302 height 11
click at [340, 305] on input "Pre-teach every single vocabulary word you will highlight in your lesson" at bounding box center [334, 310] width 11 height 11
radio input "true"
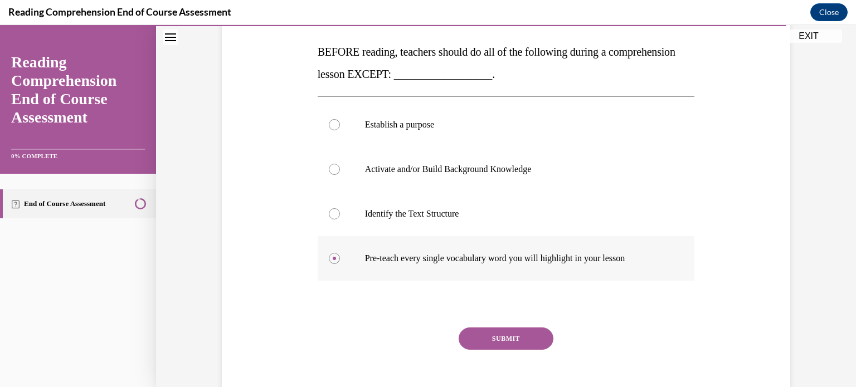
scroll to position [173, 0]
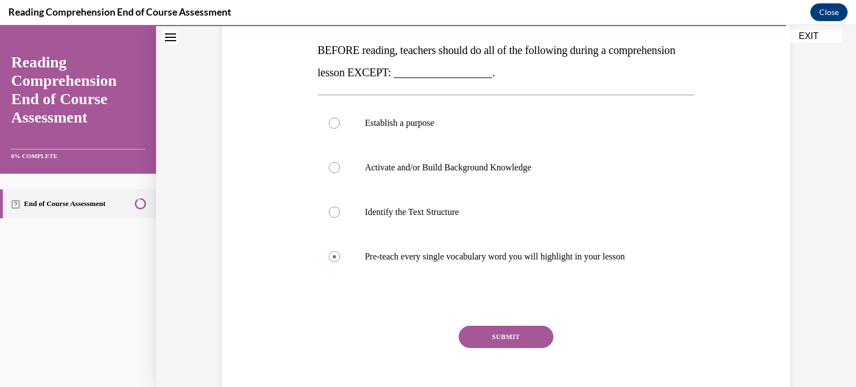
click at [493, 341] on button "SUBMIT" at bounding box center [506, 337] width 95 height 22
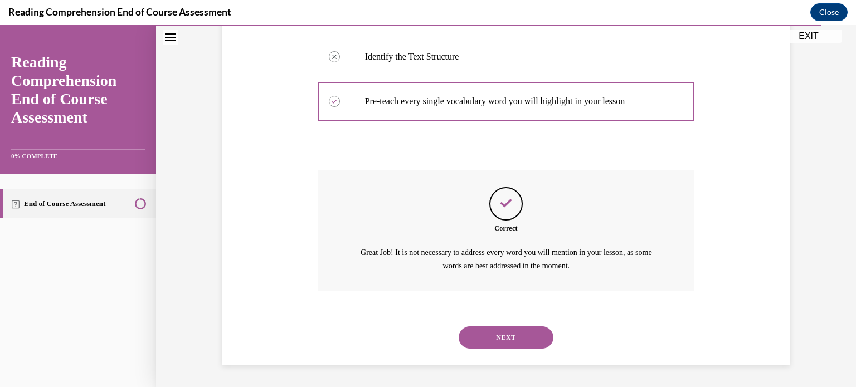
click at [493, 341] on button "NEXT" at bounding box center [506, 338] width 95 height 22
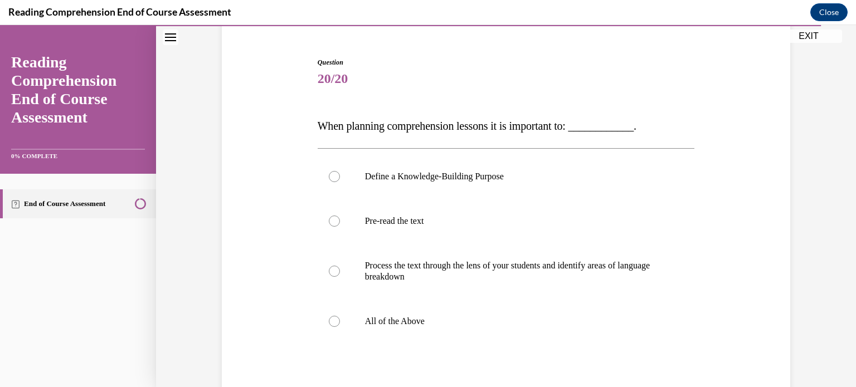
scroll to position [98, 0]
click at [375, 331] on label "All of the Above" at bounding box center [506, 321] width 377 height 45
click at [340, 327] on input "All of the Above" at bounding box center [334, 321] width 11 height 11
radio input "true"
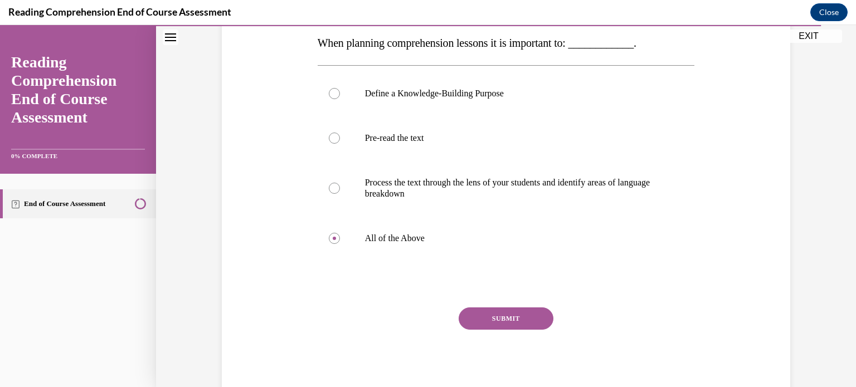
click at [478, 325] on button "SUBMIT" at bounding box center [506, 319] width 95 height 22
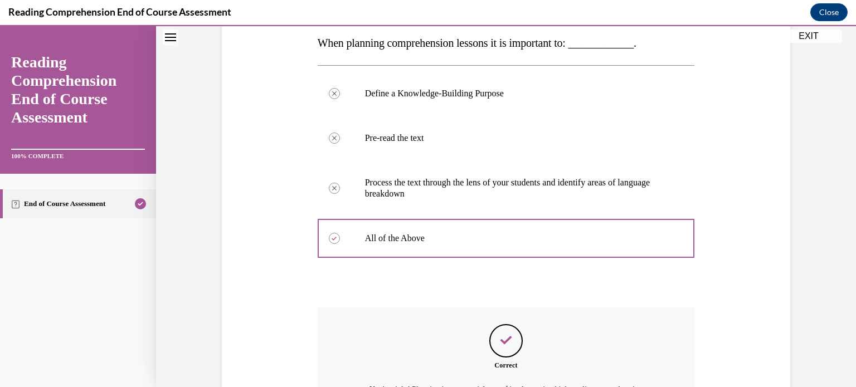
scroll to position [318, 0]
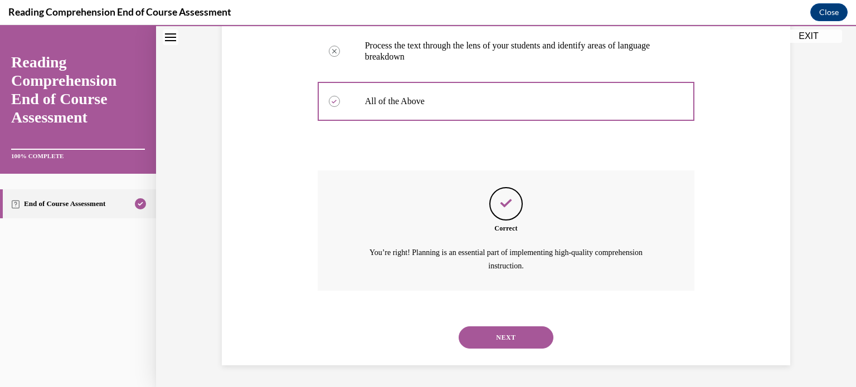
click at [477, 332] on button "NEXT" at bounding box center [506, 338] width 95 height 22
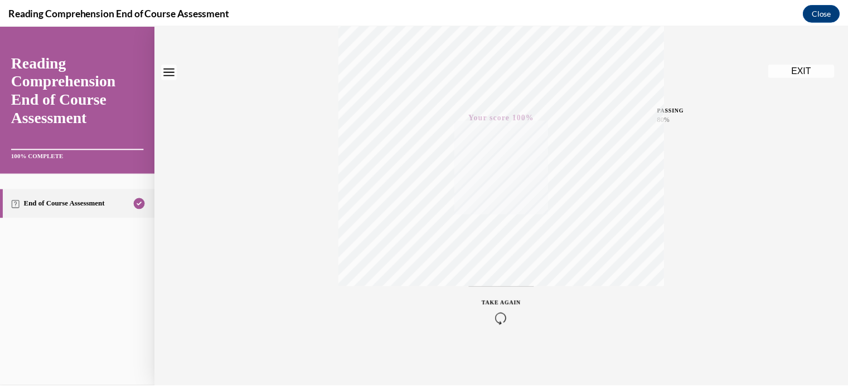
scroll to position [0, 0]
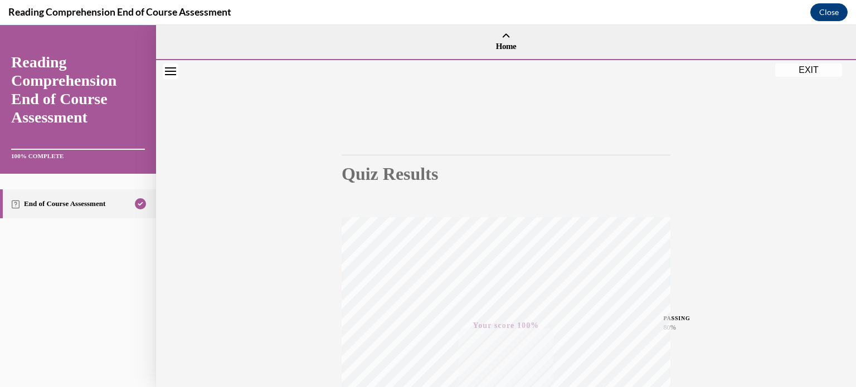
click at [809, 71] on button "EXIT" at bounding box center [808, 70] width 67 height 13
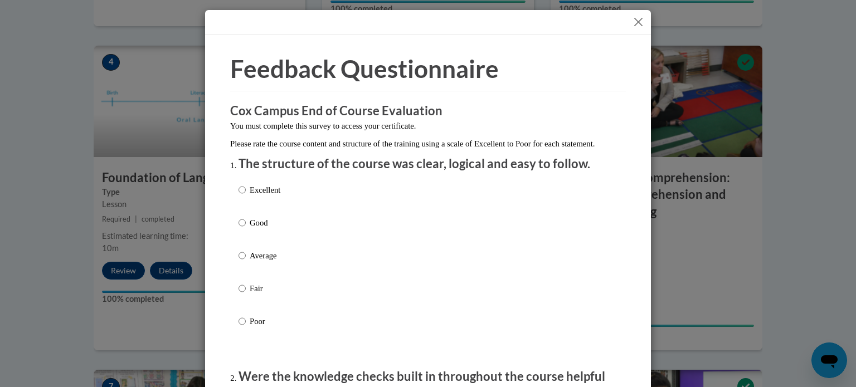
scroll to position [95, 0]
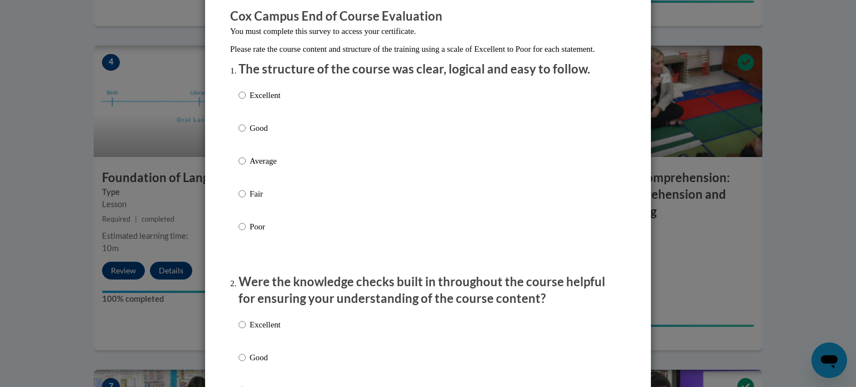
click at [249, 113] on label "Excellent" at bounding box center [260, 104] width 42 height 30
click at [246, 101] on input "Excellent" at bounding box center [242, 95] width 7 height 12
radio input "true"
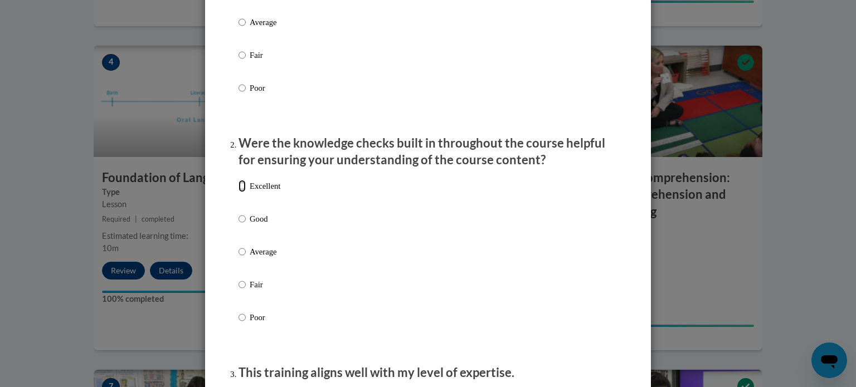
click at [239, 192] on input "Excellent" at bounding box center [242, 186] width 7 height 12
radio input "true"
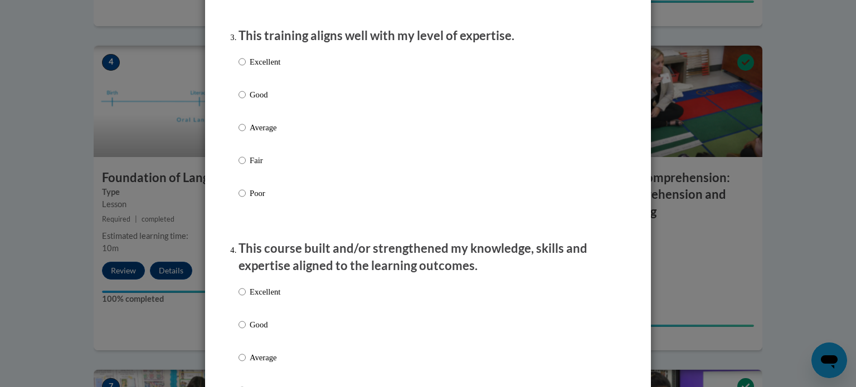
scroll to position [590, 0]
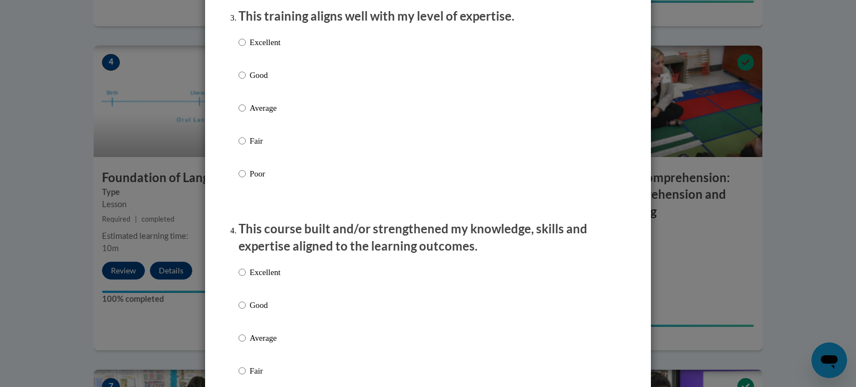
click at [254, 48] on p "Excellent" at bounding box center [265, 42] width 31 height 12
click at [246, 48] on input "Excellent" at bounding box center [242, 42] width 7 height 12
radio input "true"
click at [241, 280] on label "Excellent" at bounding box center [260, 281] width 42 height 30
click at [241, 279] on input "Excellent" at bounding box center [242, 272] width 7 height 12
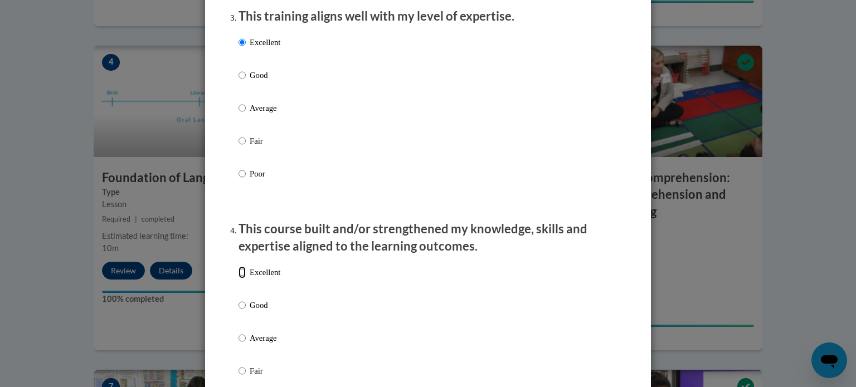
radio input "true"
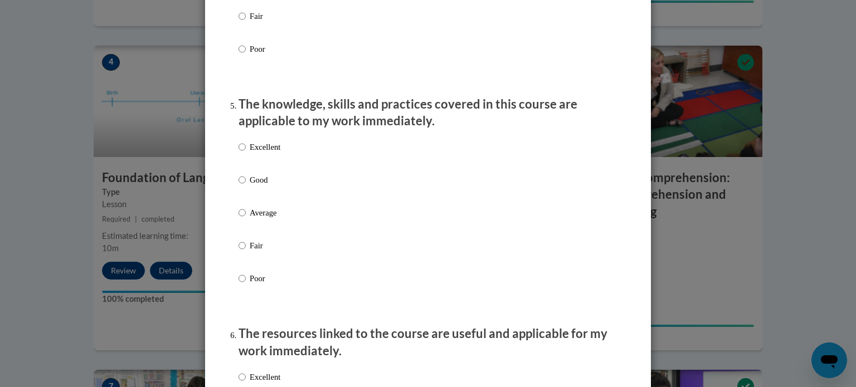
scroll to position [959, 0]
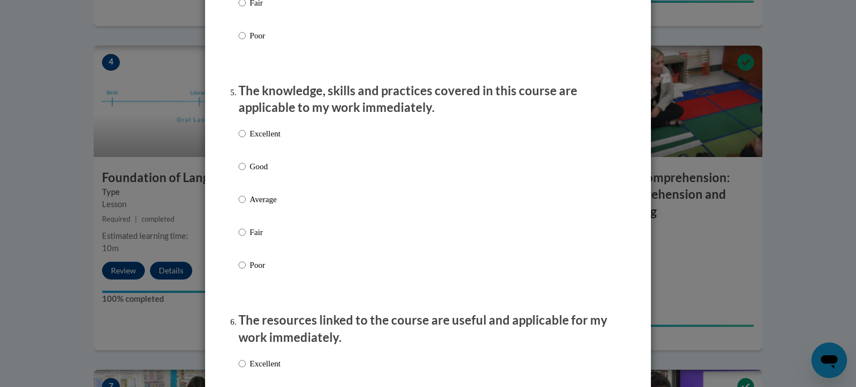
click at [259, 140] on p "Excellent" at bounding box center [265, 134] width 31 height 12
click at [246, 140] on input "Excellent" at bounding box center [242, 134] width 7 height 12
radio input "true"
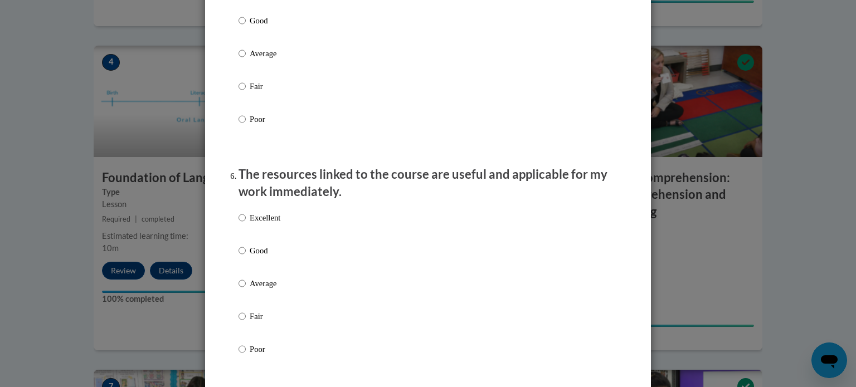
scroll to position [1105, 0]
click at [256, 224] on p "Excellent" at bounding box center [265, 217] width 31 height 12
click at [246, 224] on input "Excellent" at bounding box center [242, 217] width 7 height 12
radio input "true"
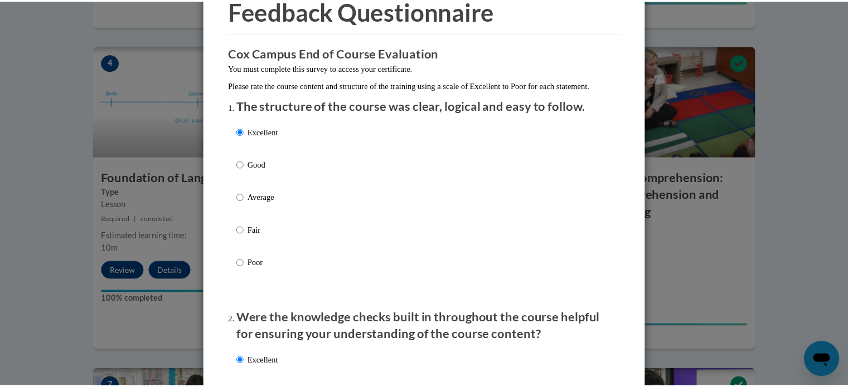
scroll to position [0, 0]
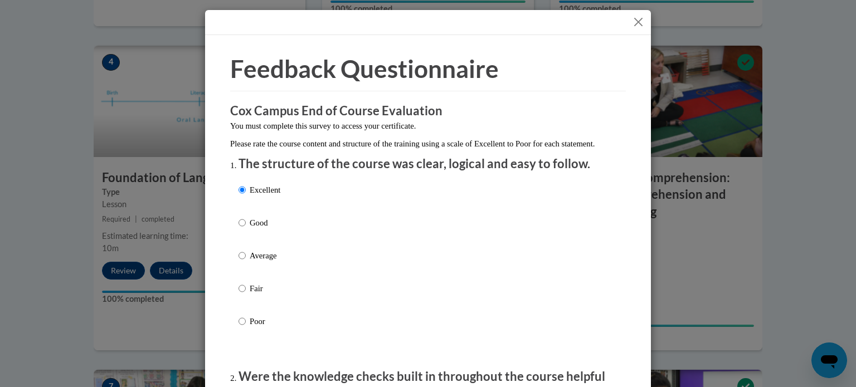
click at [638, 22] on button "Close" at bounding box center [639, 22] width 14 height 14
